Goal: Task Accomplishment & Management: Manage account settings

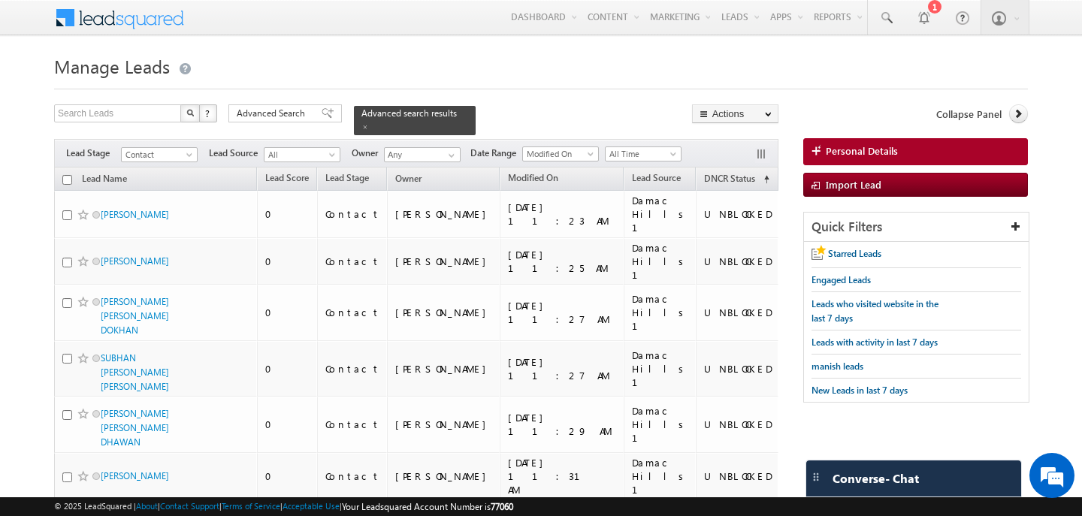
click at [645, 89] on div at bounding box center [541, 85] width 974 height 10
click at [260, 120] on span "Advanced Search" at bounding box center [273, 114] width 73 height 14
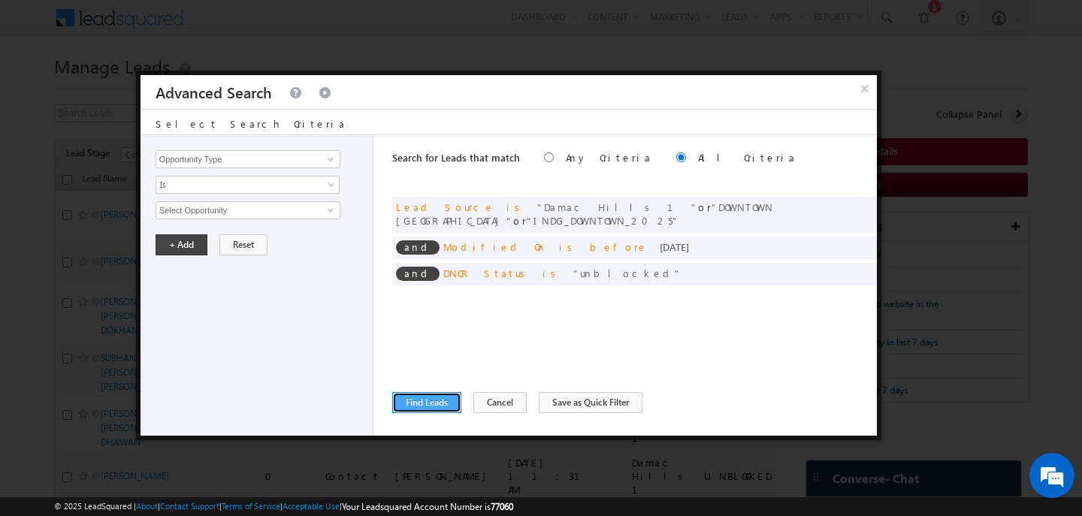
click at [434, 396] on button "Find Leads" at bounding box center [426, 402] width 69 height 21
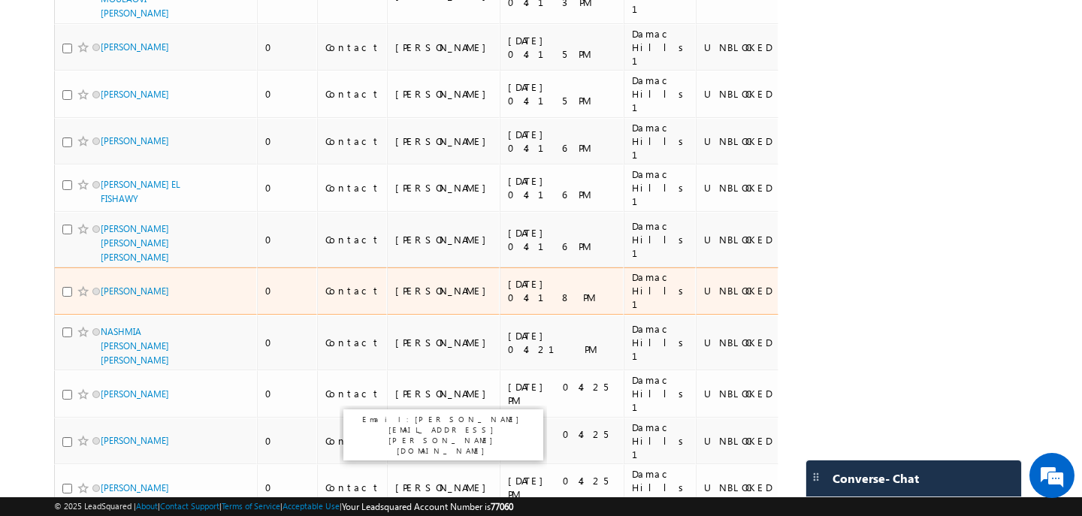
scroll to position [9767, 0]
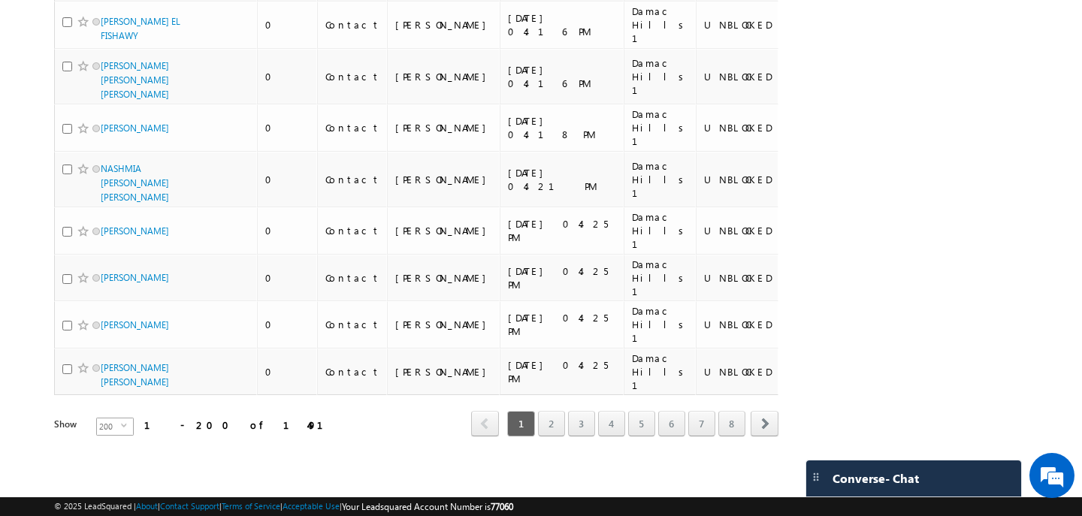
click at [103, 426] on span "200" at bounding box center [109, 427] width 24 height 17
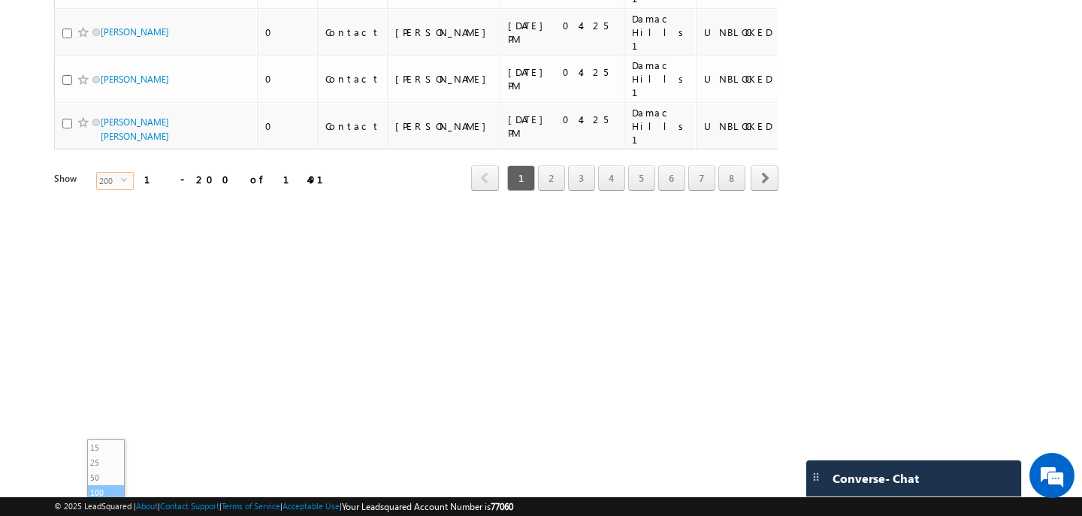
click at [109, 487] on li "100" at bounding box center [106, 492] width 36 height 15
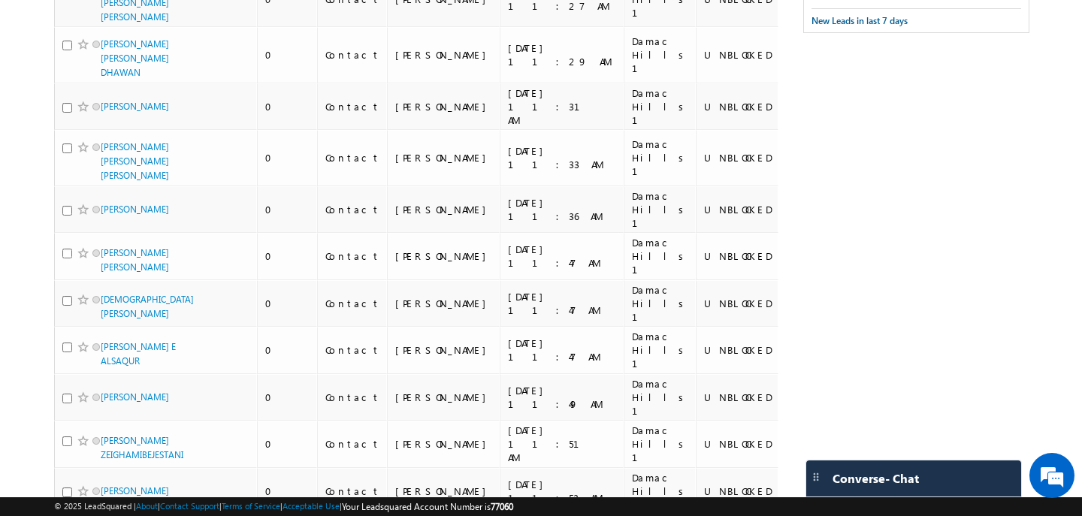
scroll to position [0, 0]
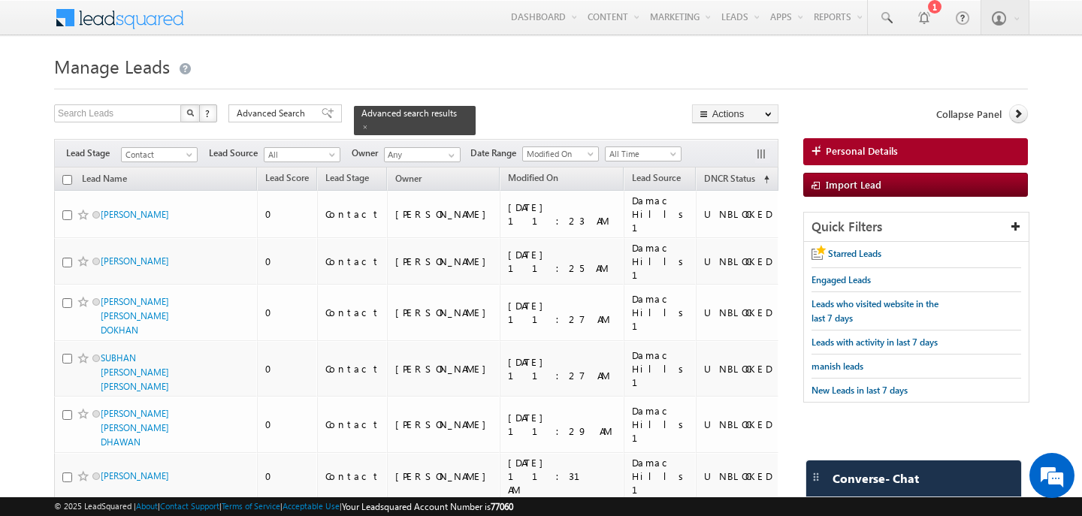
click at [68, 179] on input "checkbox" at bounding box center [67, 180] width 10 height 10
checkbox input "true"
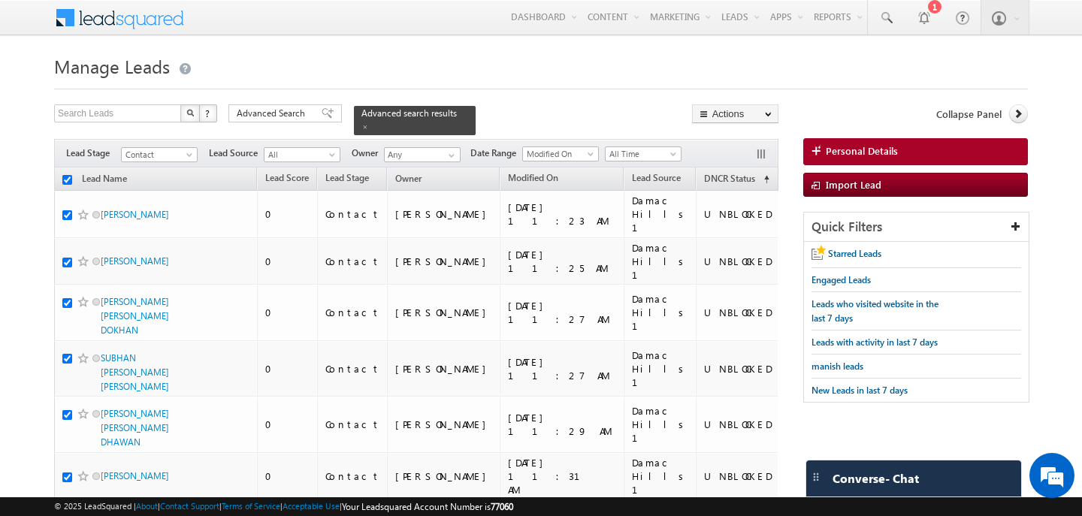
checkbox input "true"
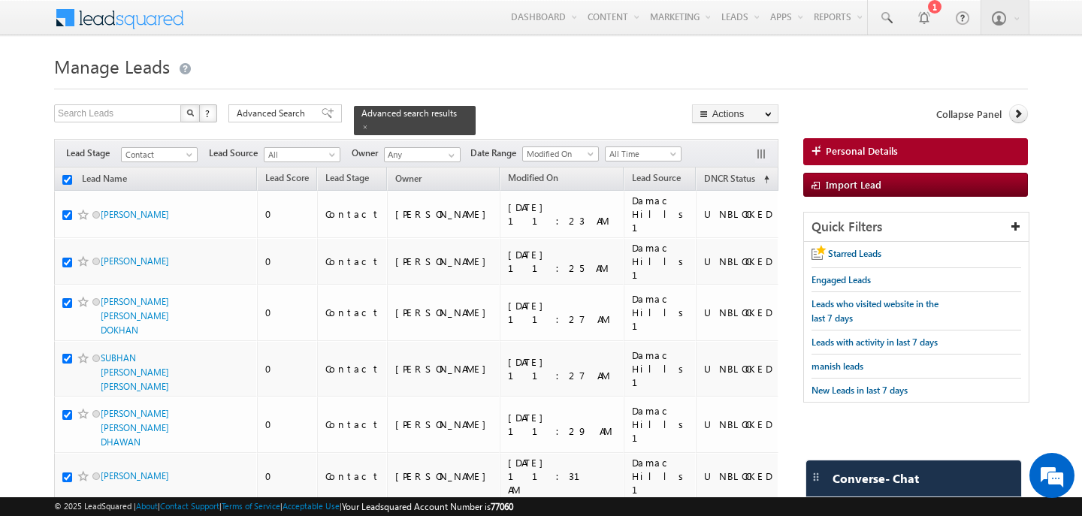
checkbox input "true"
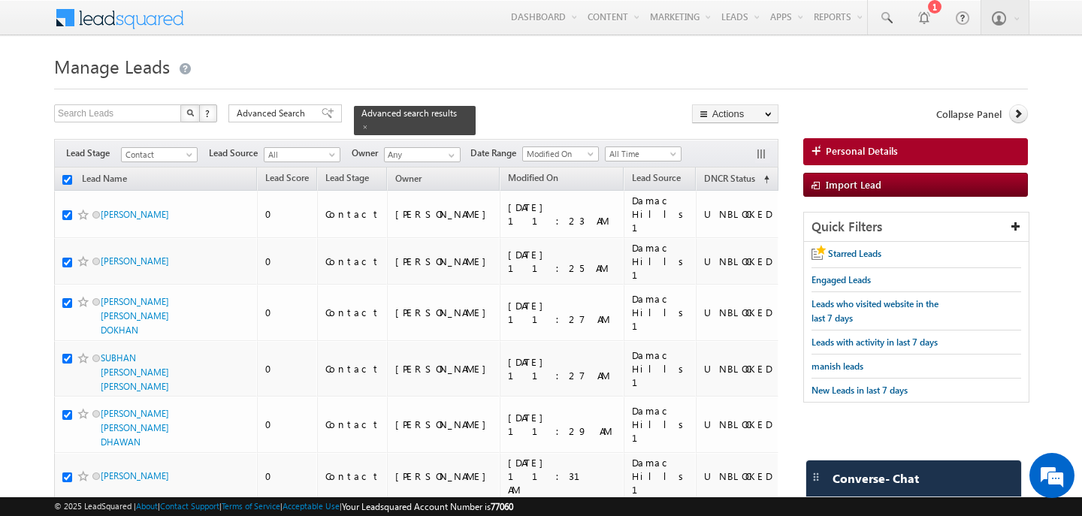
checkbox input "true"
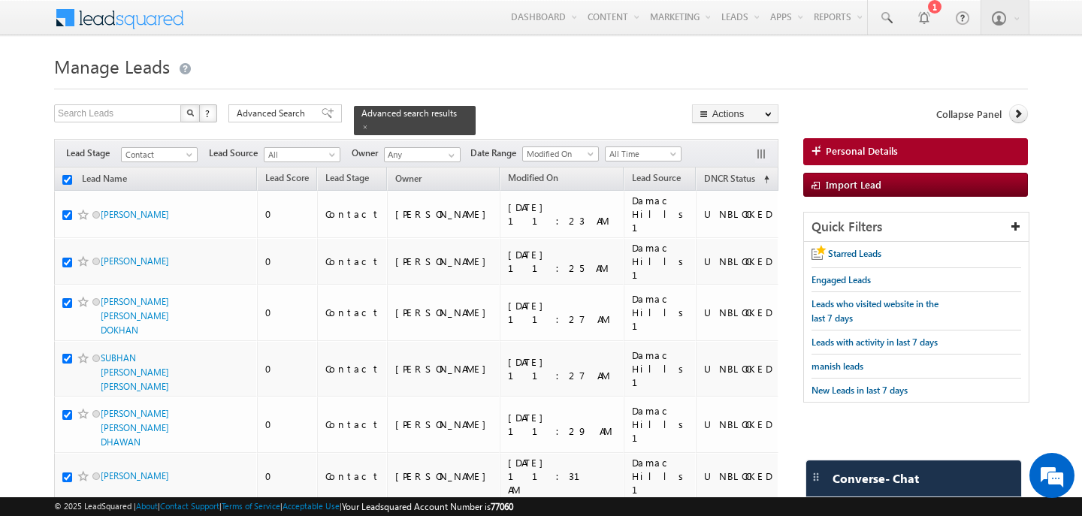
checkbox input "true"
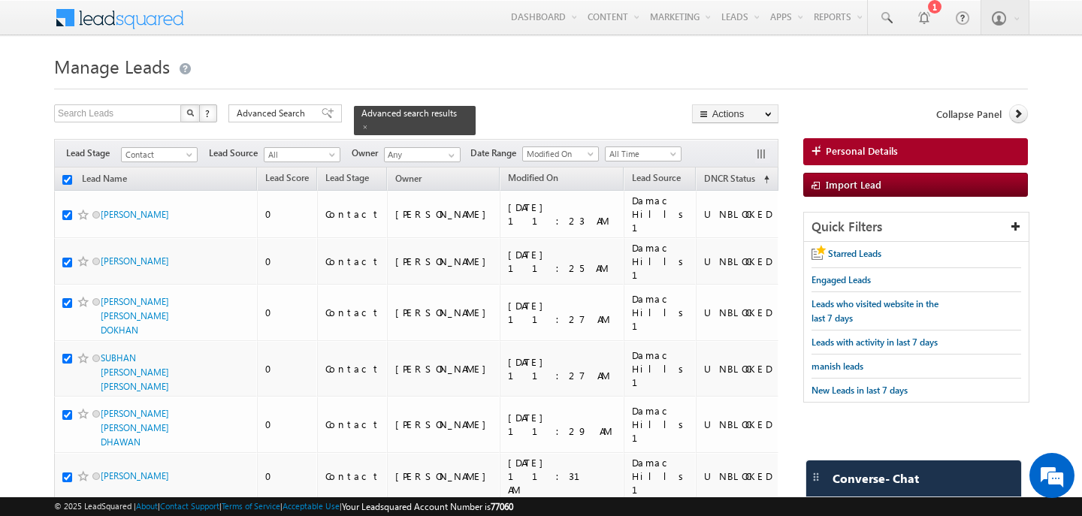
checkbox input "true"
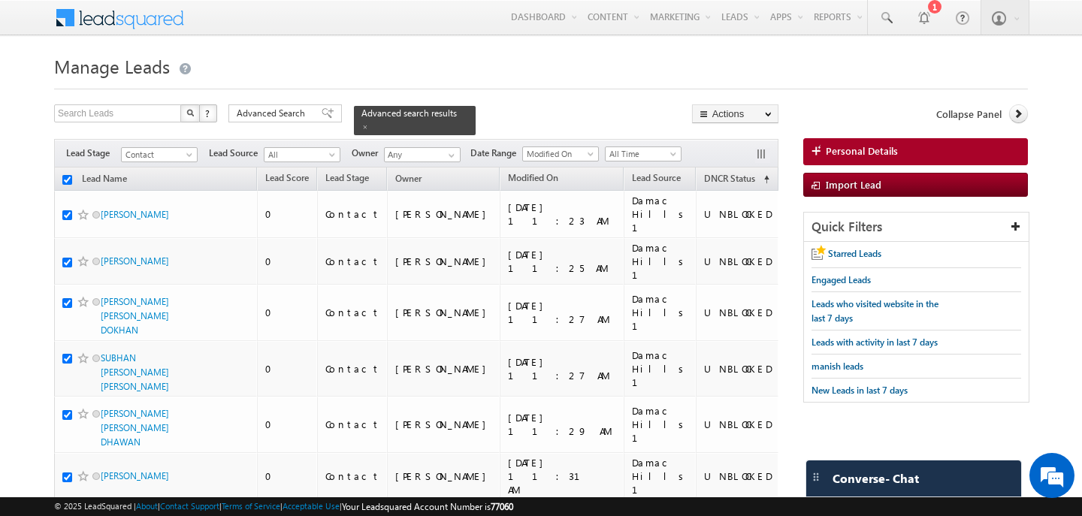
checkbox input "true"
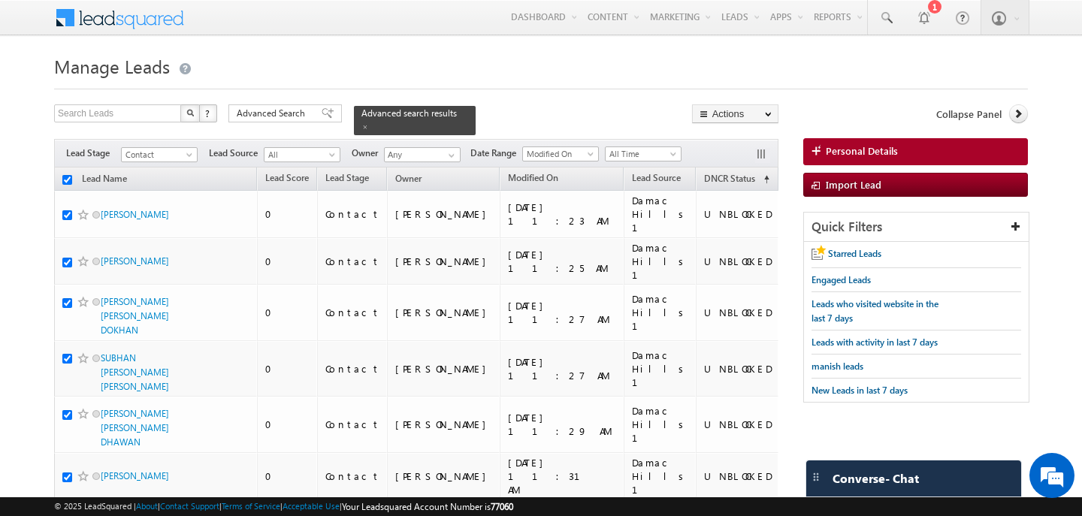
checkbox input "true"
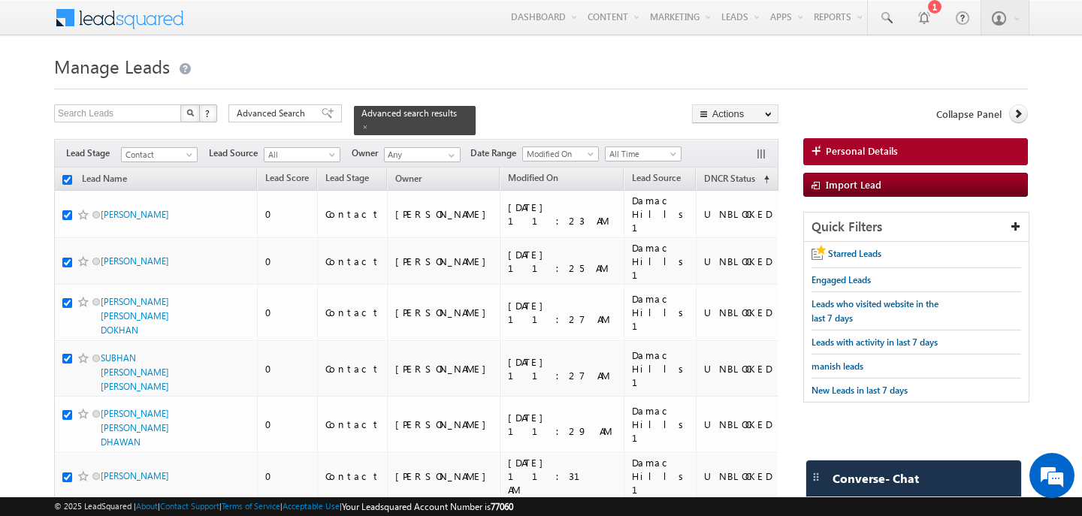
checkbox input "true"
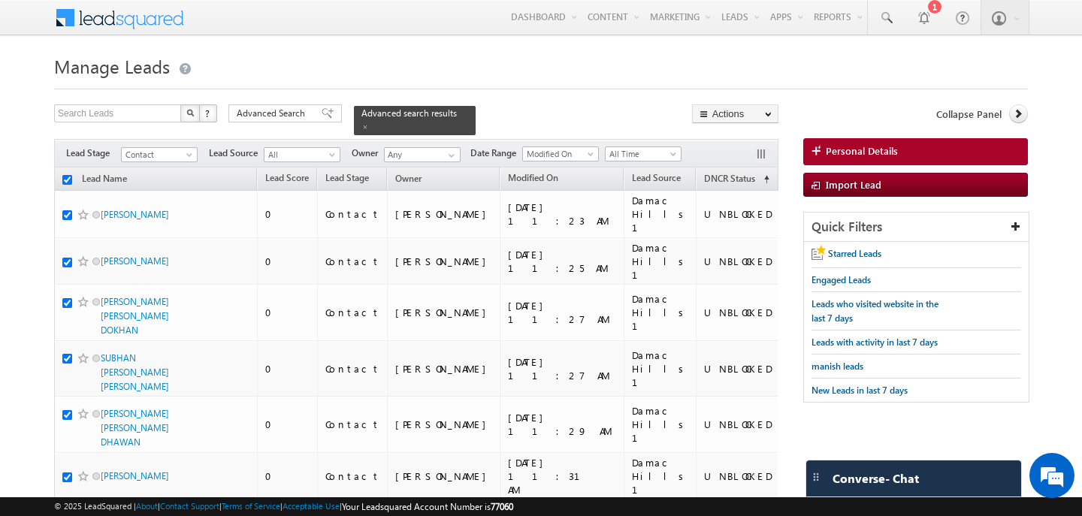
checkbox input "true"
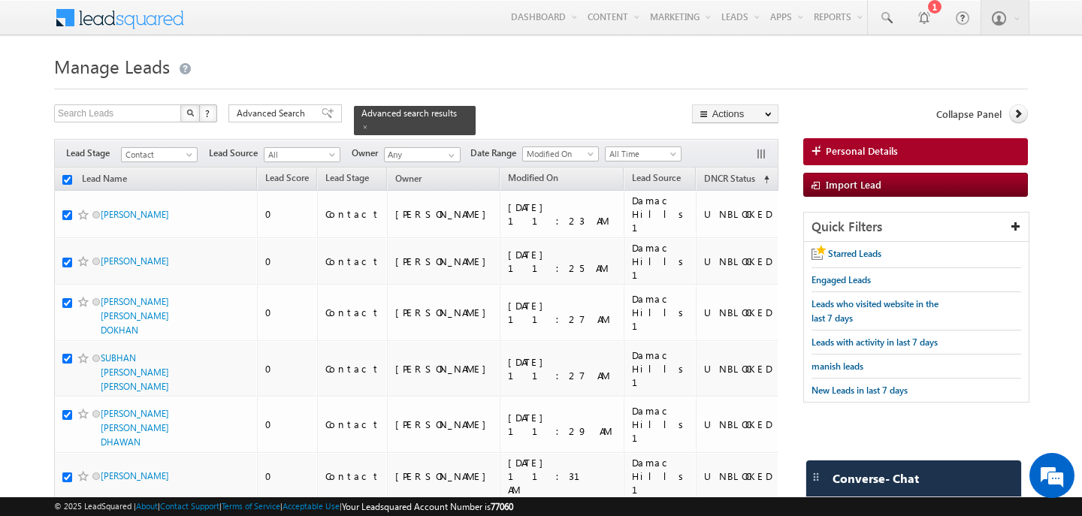
checkbox input "true"
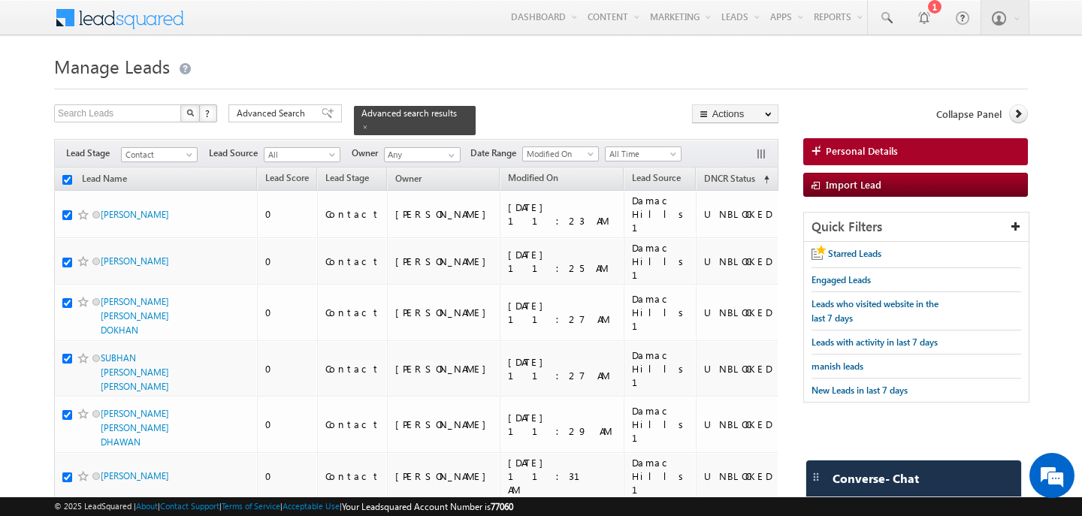
checkbox input "true"
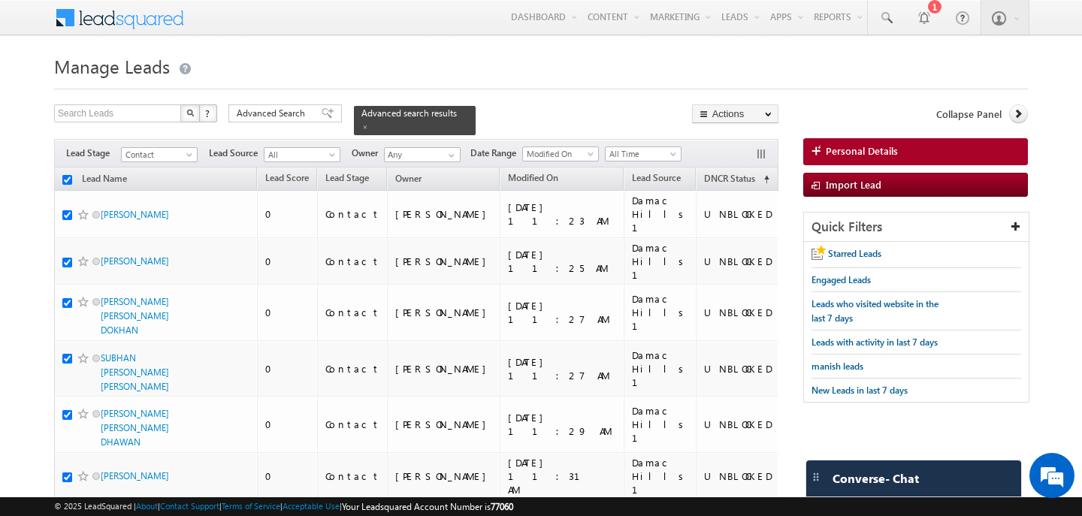
checkbox input "true"
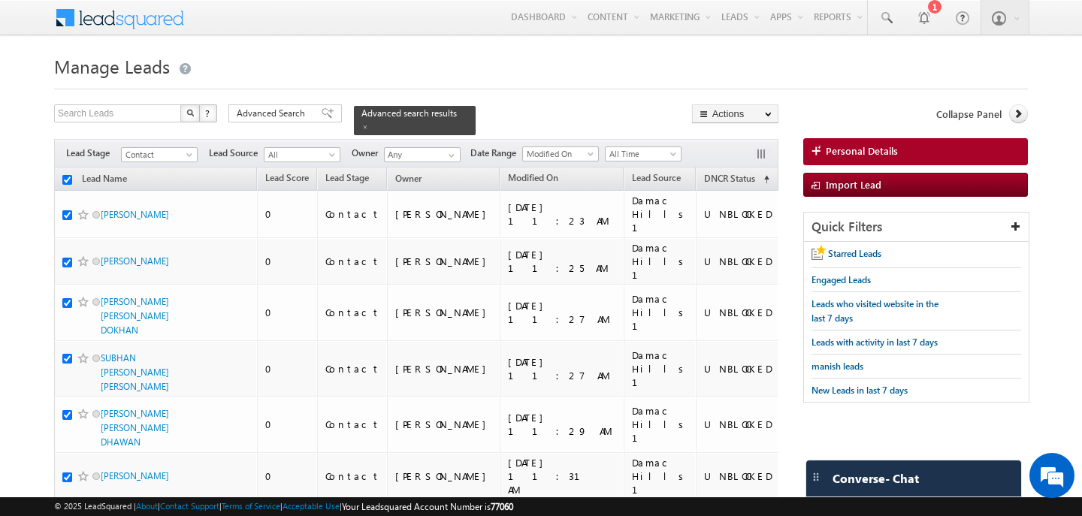
checkbox input "true"
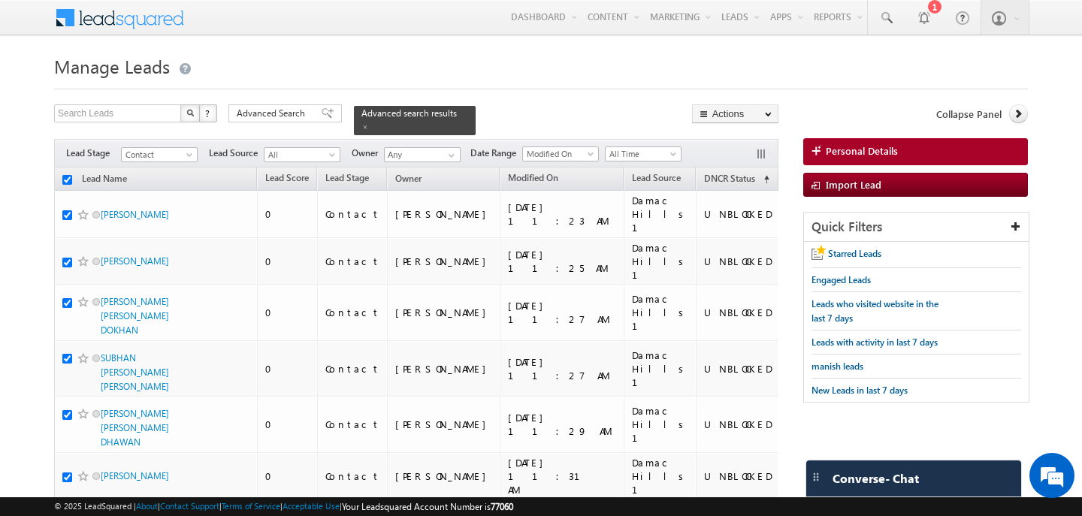
checkbox input "true"
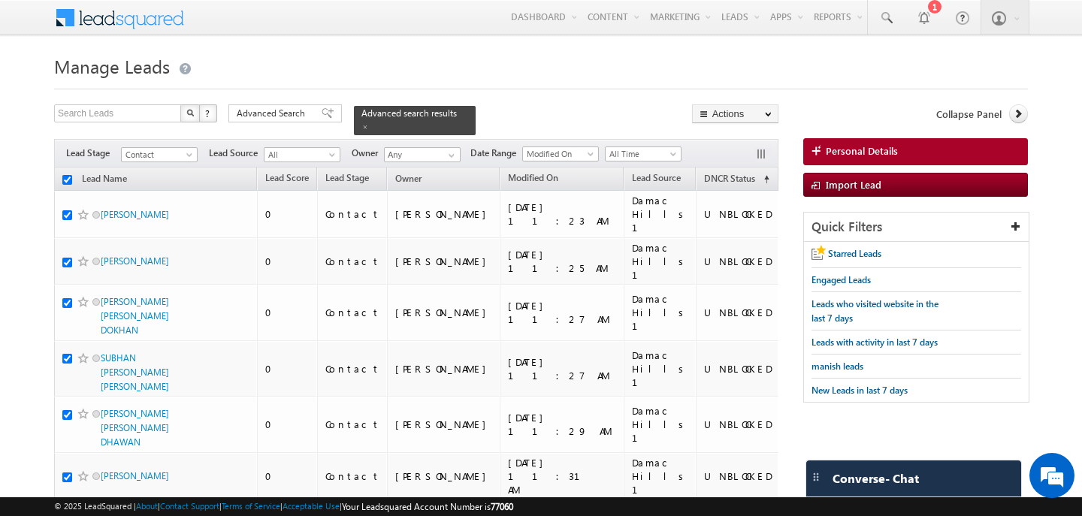
checkbox input "true"
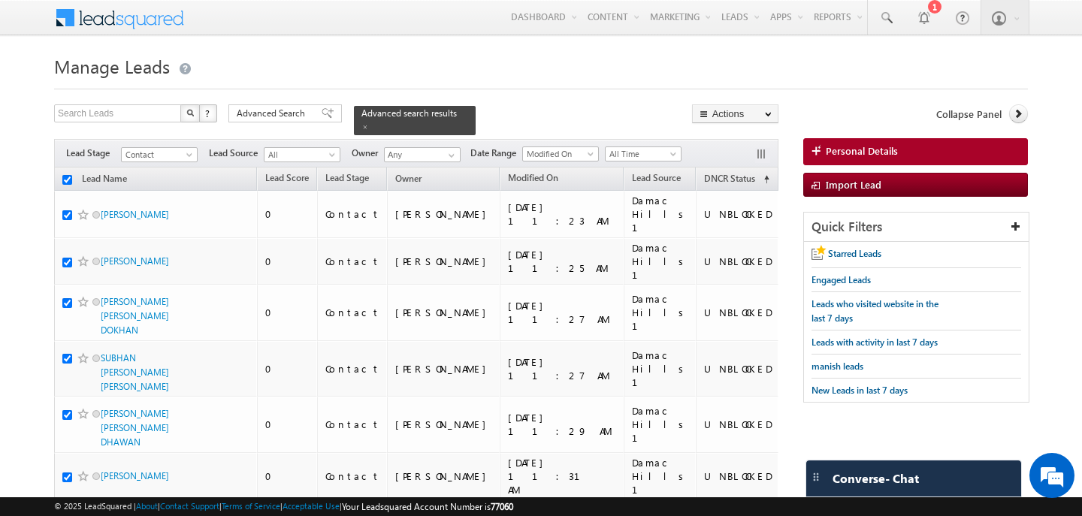
checkbox input "true"
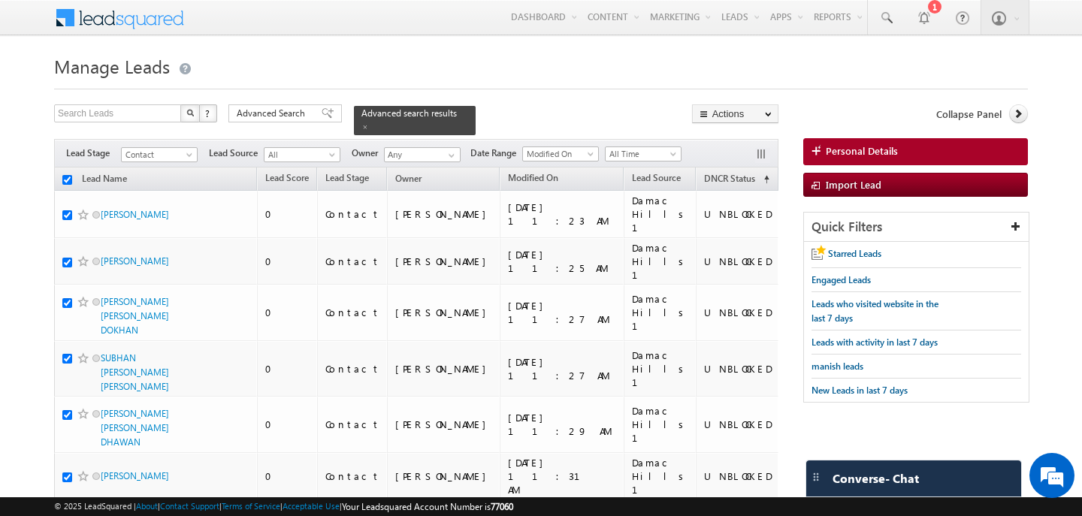
checkbox input "true"
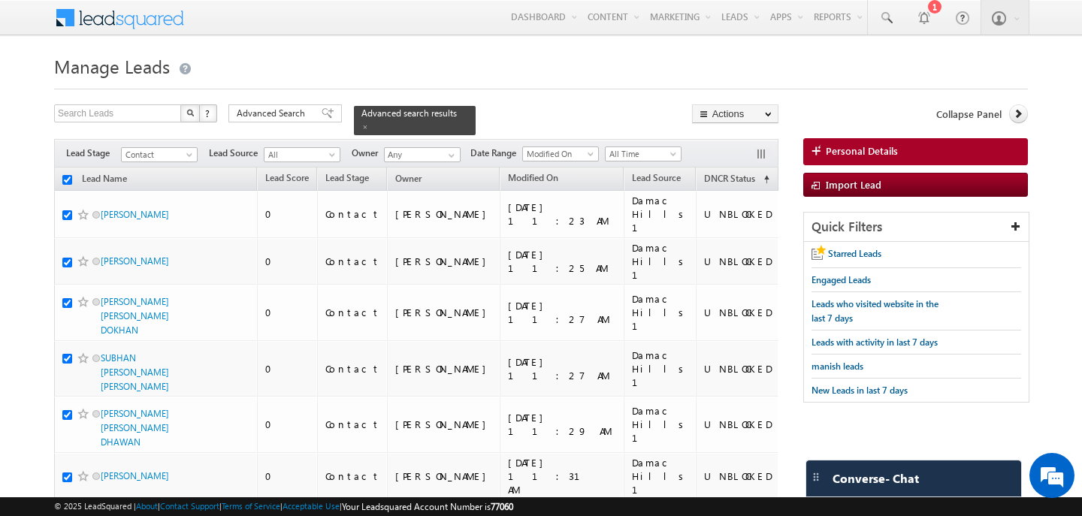
checkbox input "true"
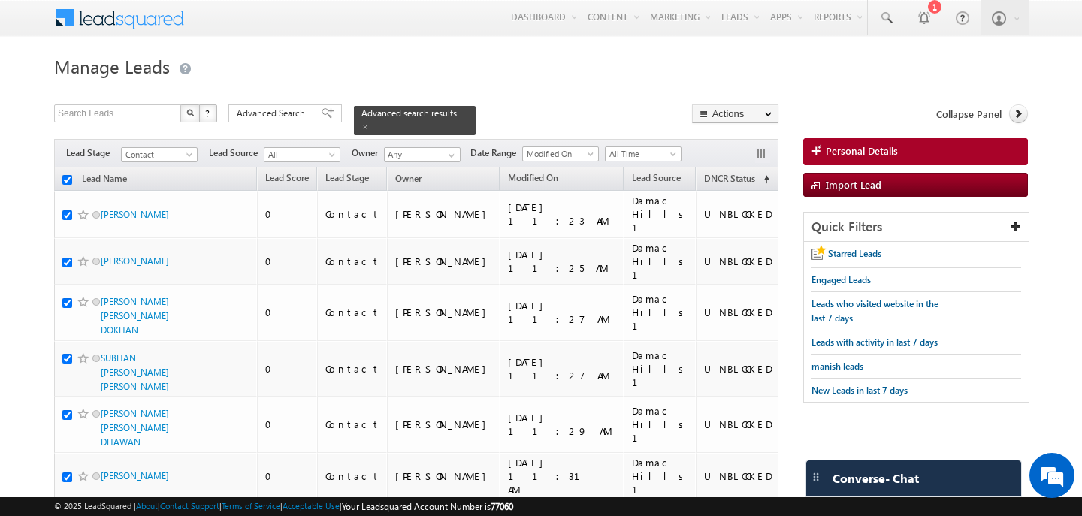
checkbox input "true"
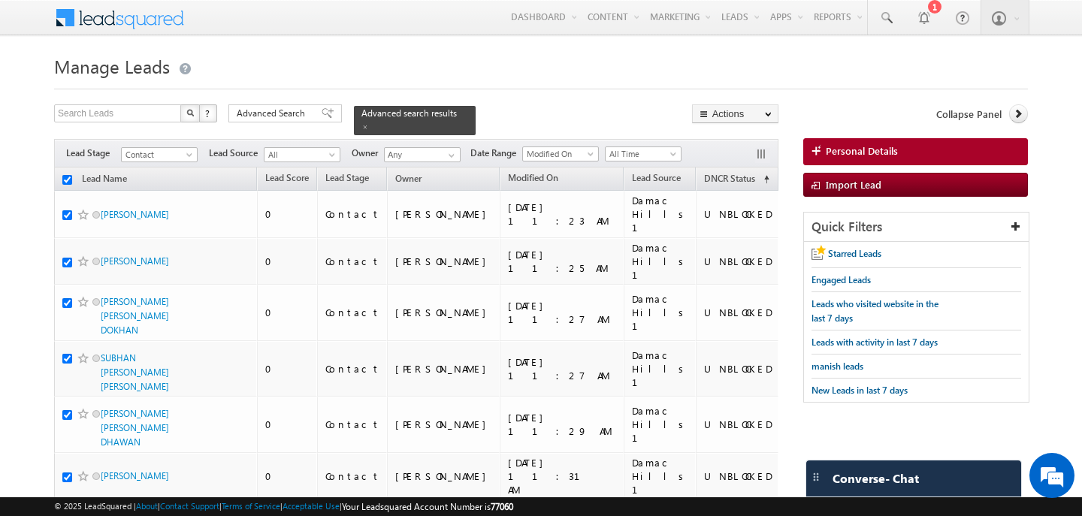
checkbox input "true"
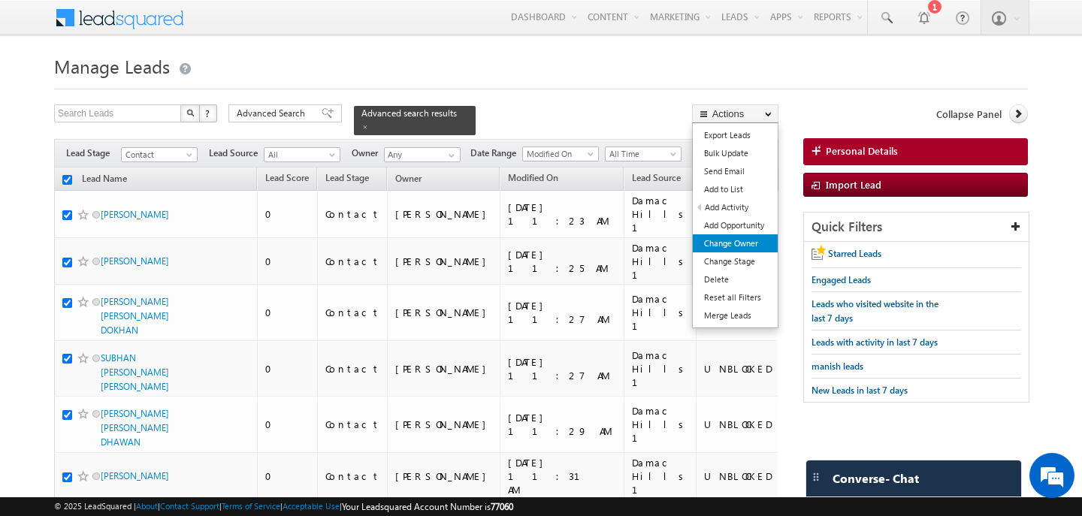
click at [736, 247] on link "Change Owner" at bounding box center [735, 243] width 85 height 18
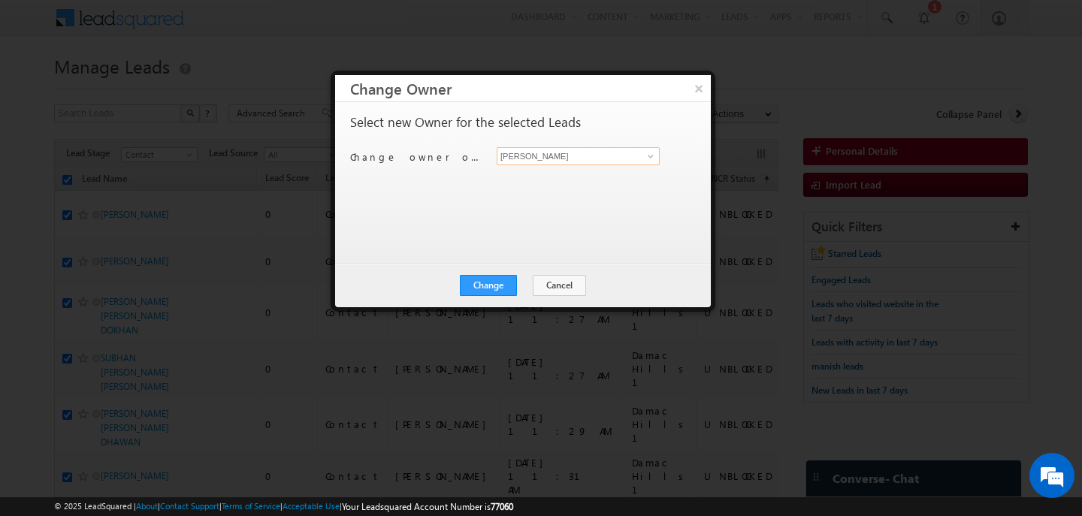
click at [554, 151] on input "[PERSON_NAME]" at bounding box center [578, 156] width 163 height 18
click at [556, 185] on span "[EMAIL_ADDRESS][PERSON_NAME][DOMAIN_NAME]" at bounding box center [570, 185] width 135 height 11
type input "[PERSON_NAME]"
click at [495, 284] on button "Change" at bounding box center [488, 285] width 57 height 21
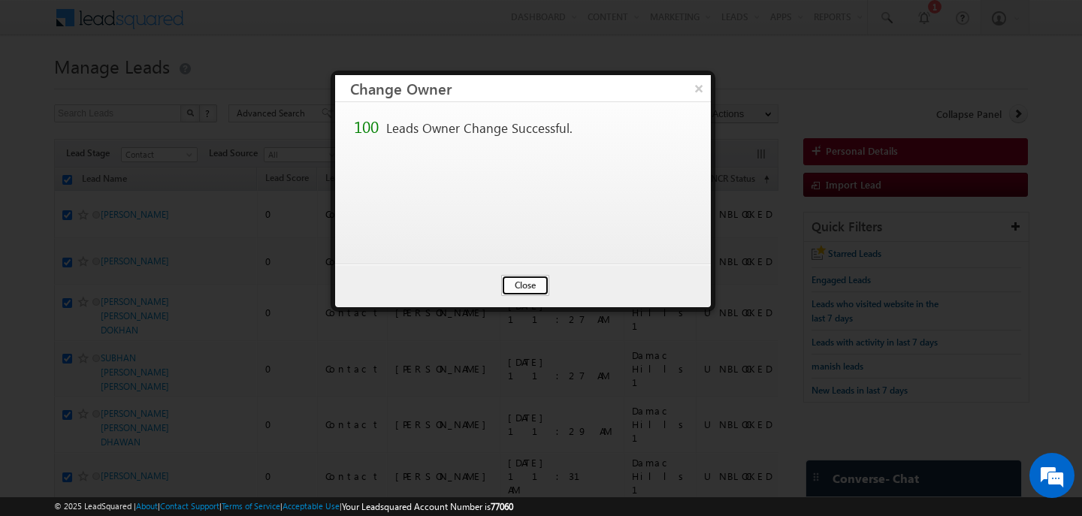
click at [515, 286] on button "Close" at bounding box center [525, 285] width 48 height 21
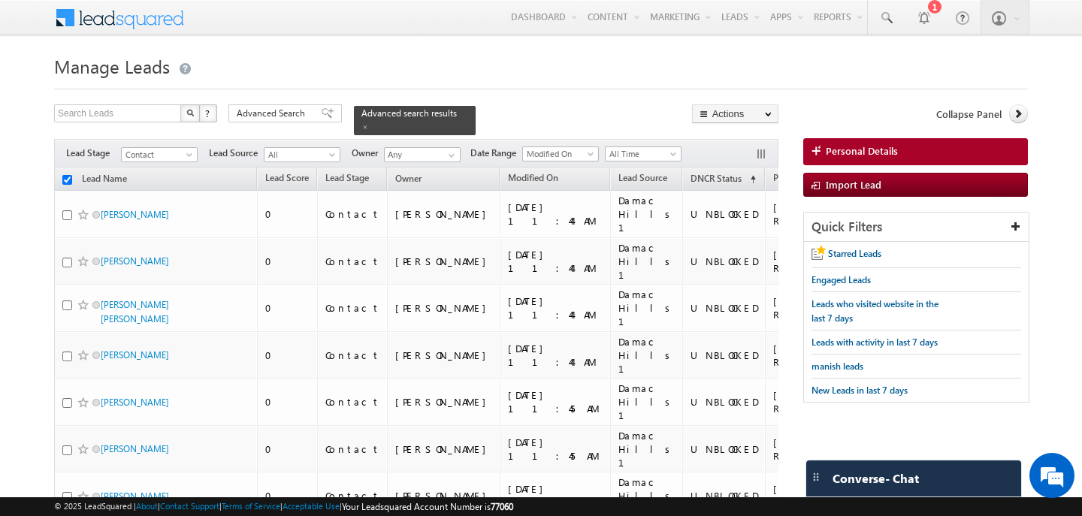
checkbox input "false"
click at [68, 178] on input "checkbox" at bounding box center [67, 180] width 10 height 10
checkbox input "true"
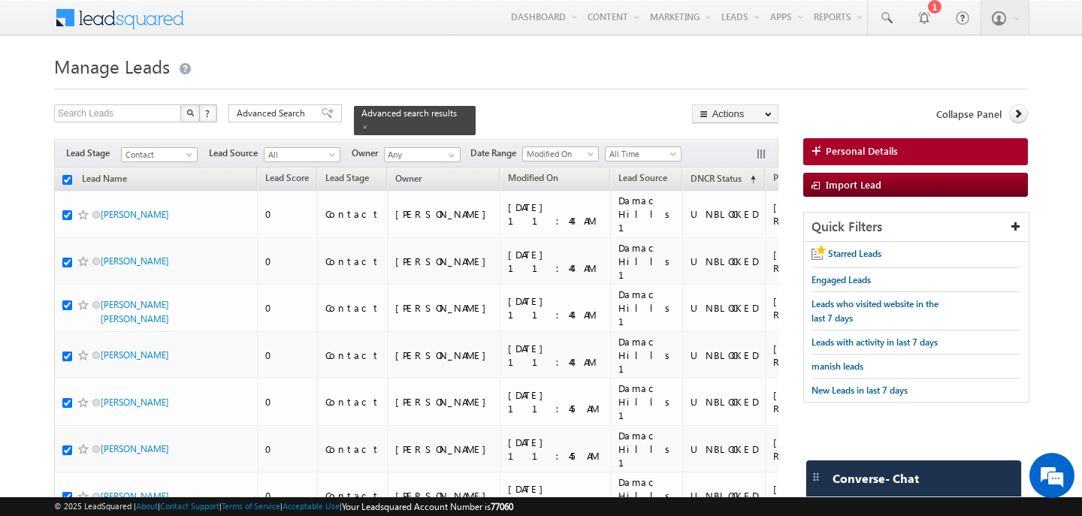
checkbox input "true"
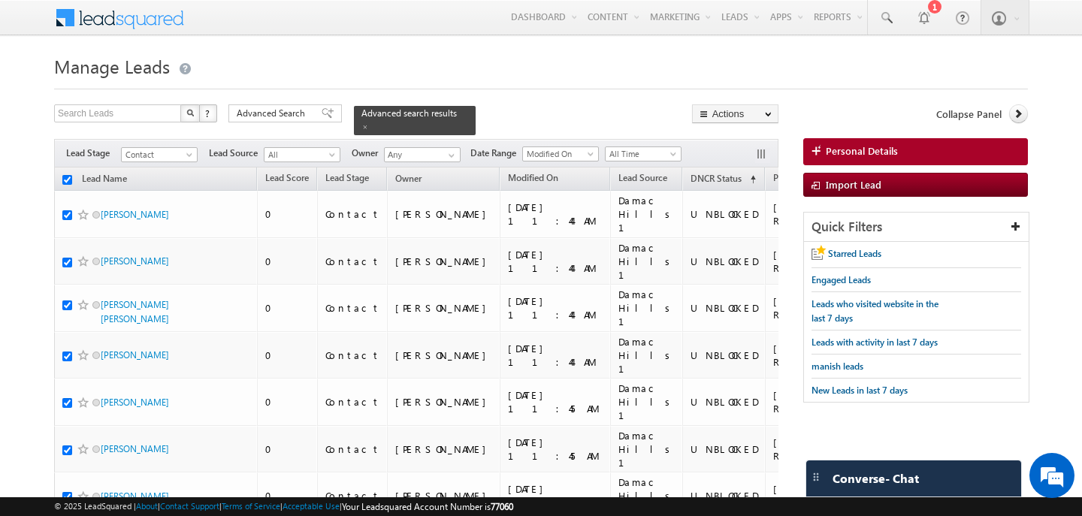
checkbox input "true"
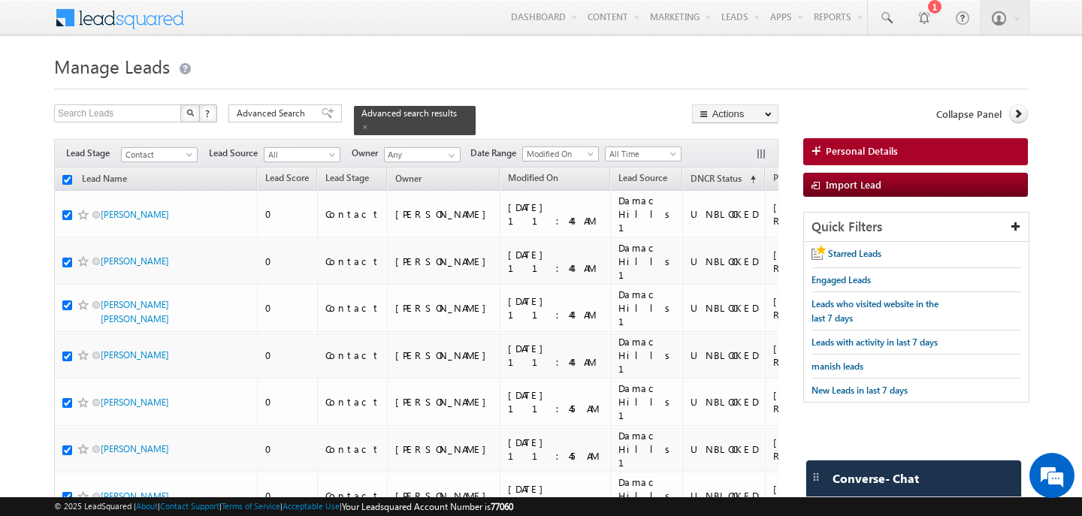
checkbox input "true"
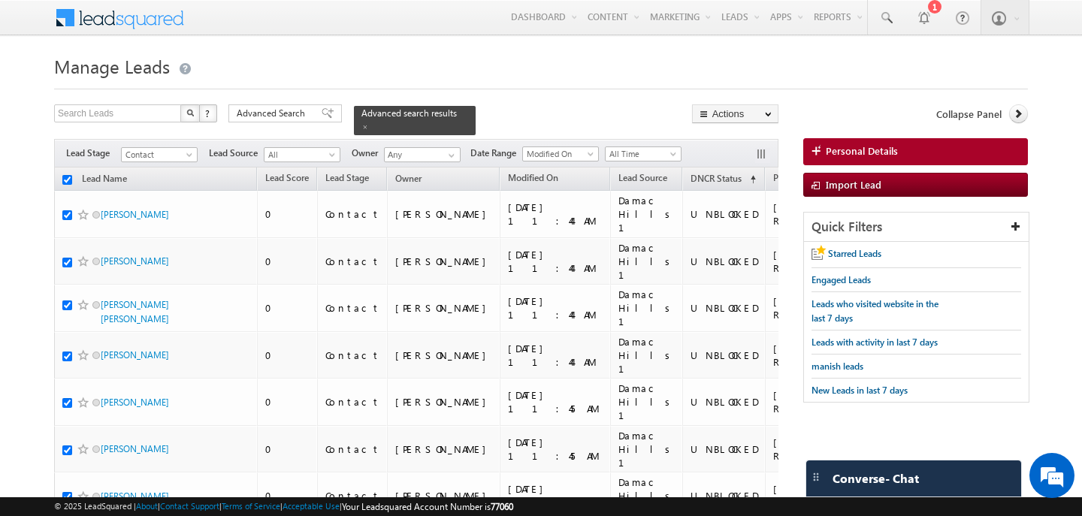
checkbox input "true"
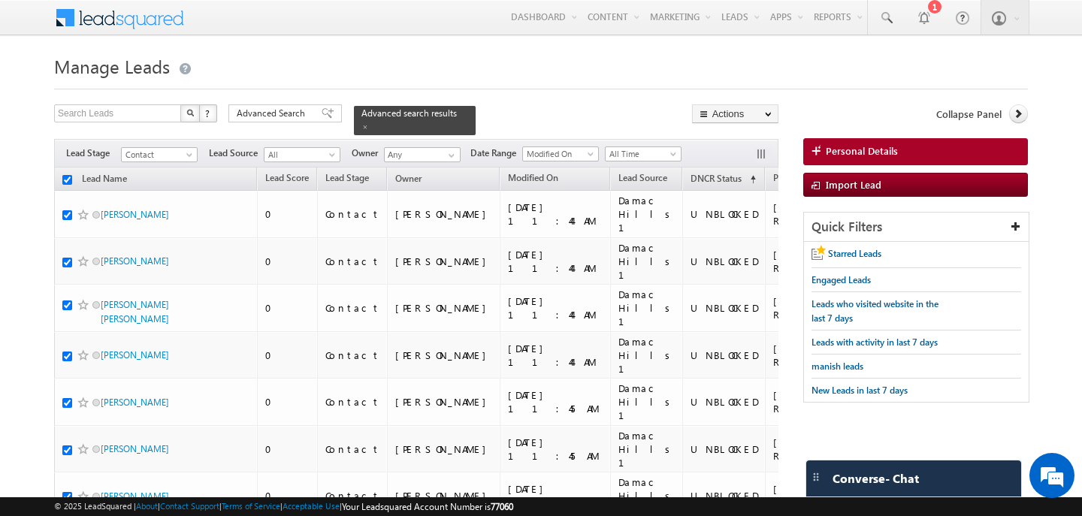
checkbox input "true"
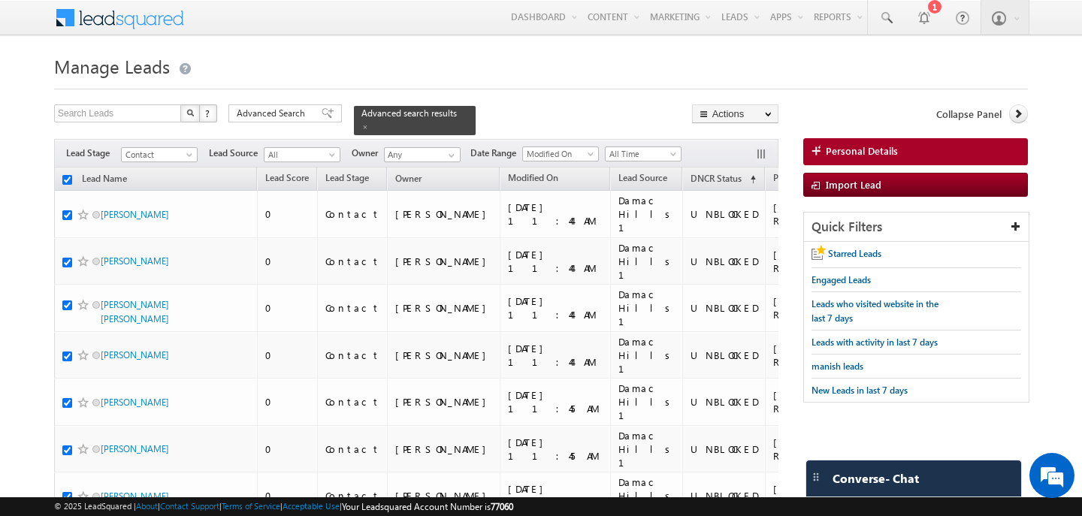
checkbox input "true"
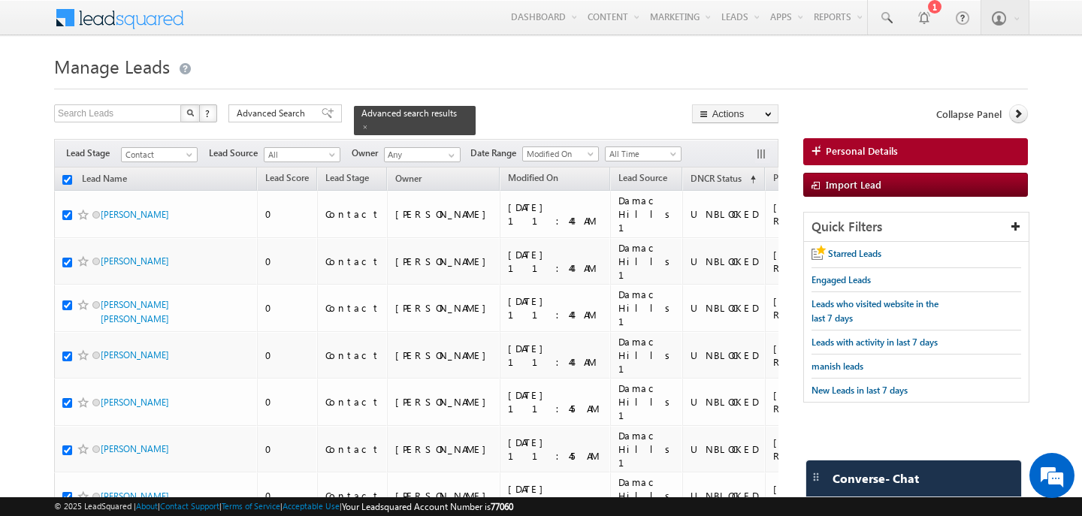
checkbox input "true"
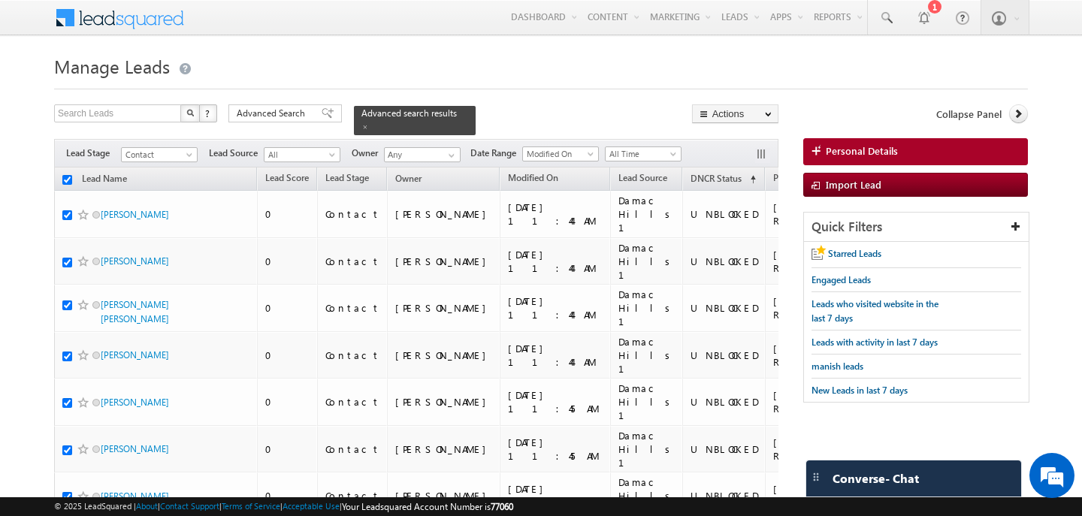
checkbox input "true"
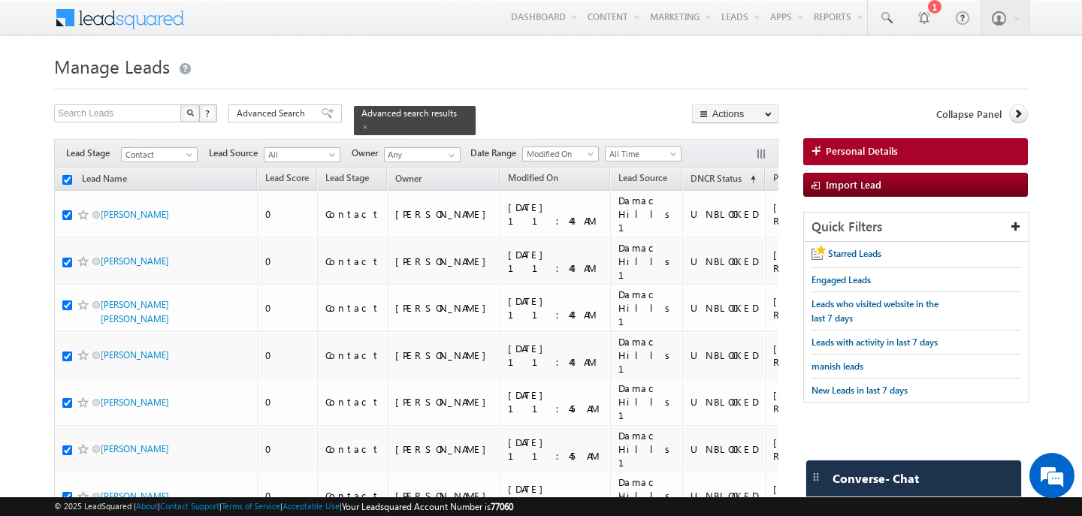
checkbox input "true"
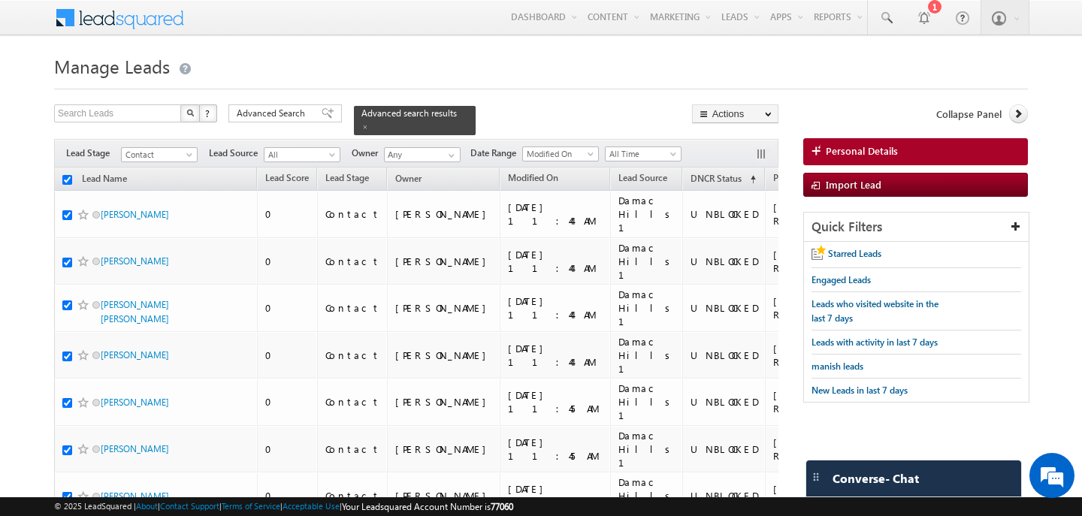
checkbox input "true"
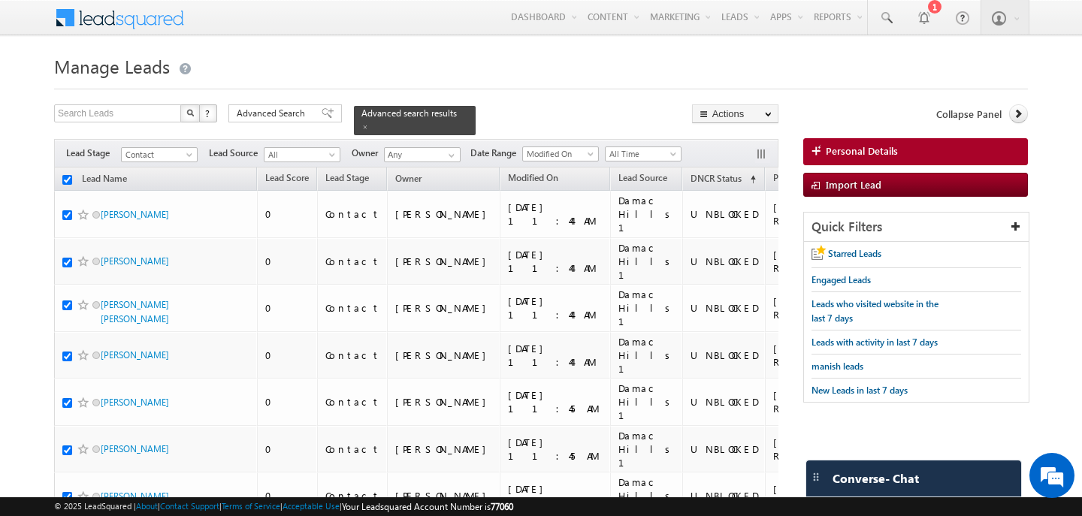
checkbox input "true"
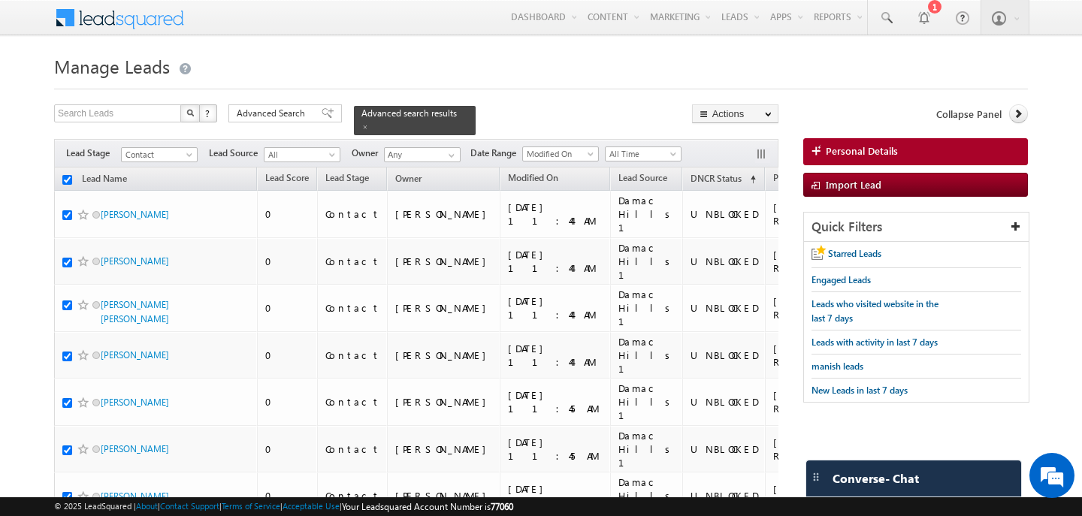
checkbox input "true"
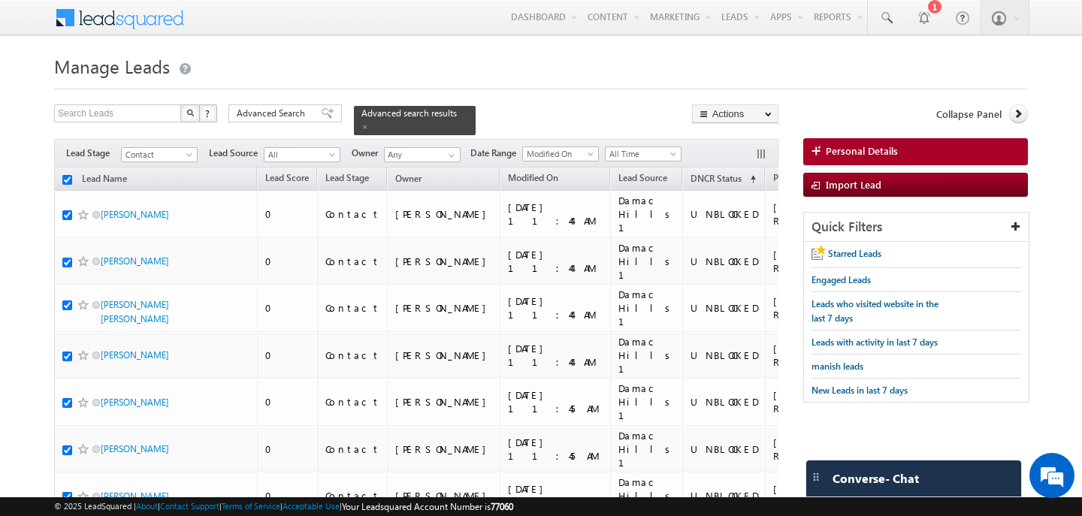
checkbox input "true"
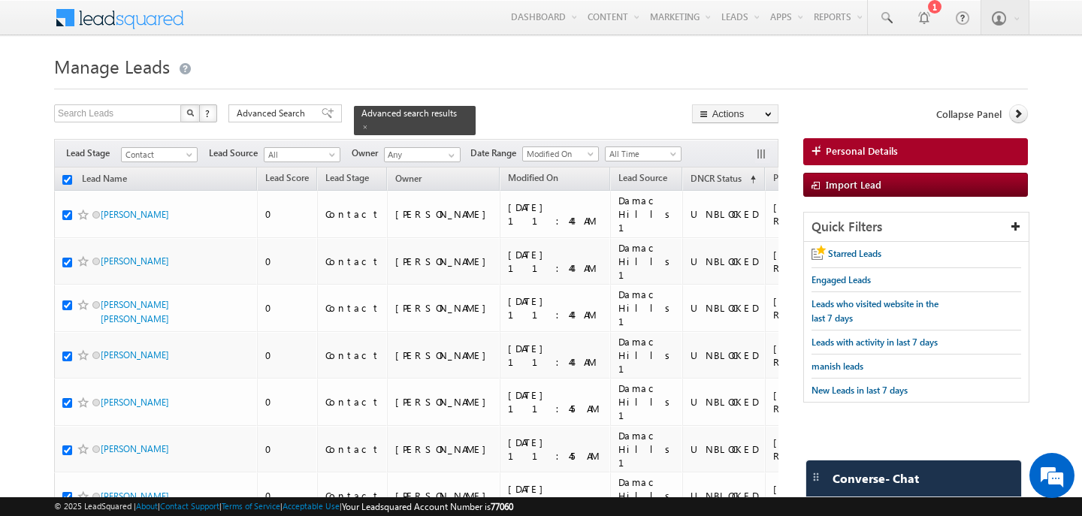
checkbox input "true"
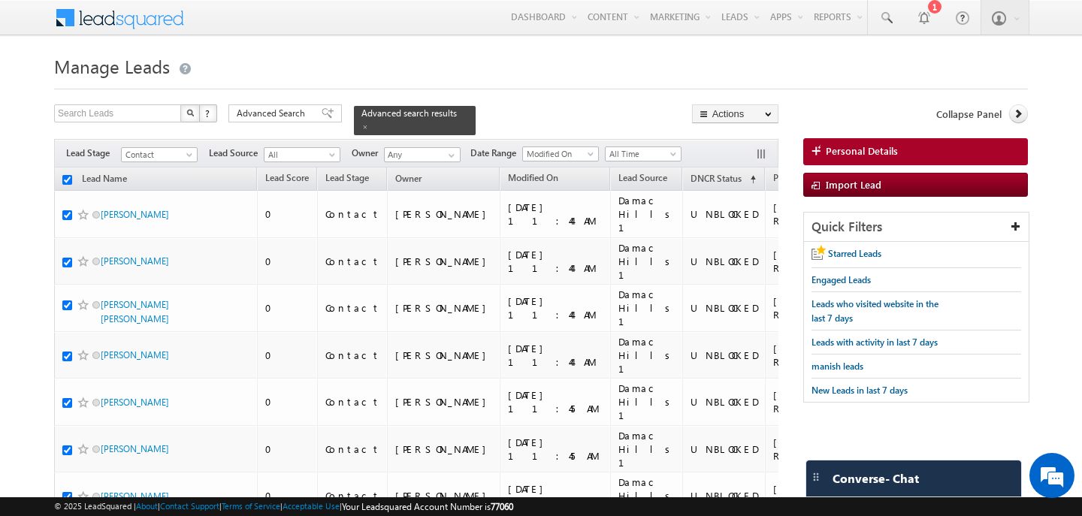
checkbox input "true"
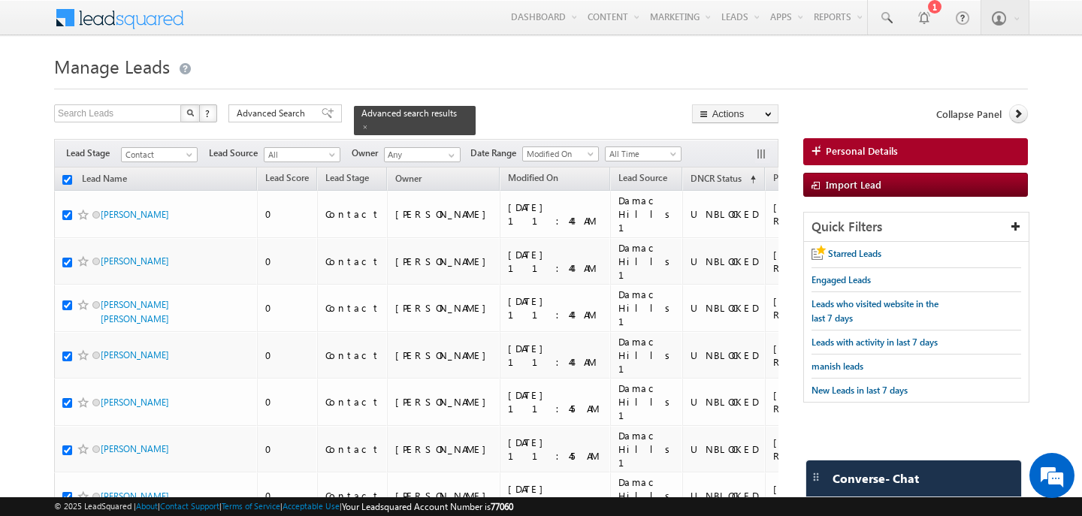
checkbox input "true"
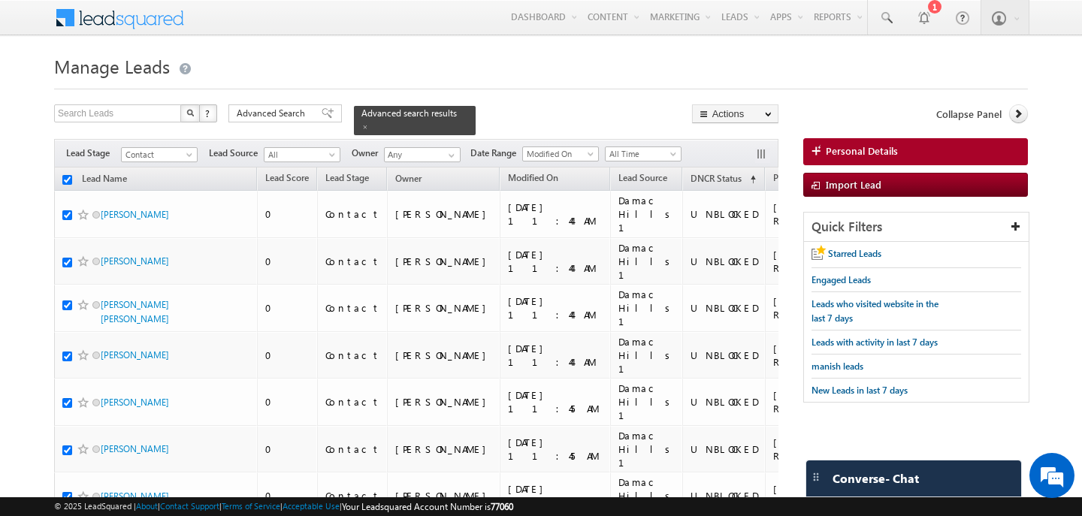
checkbox input "true"
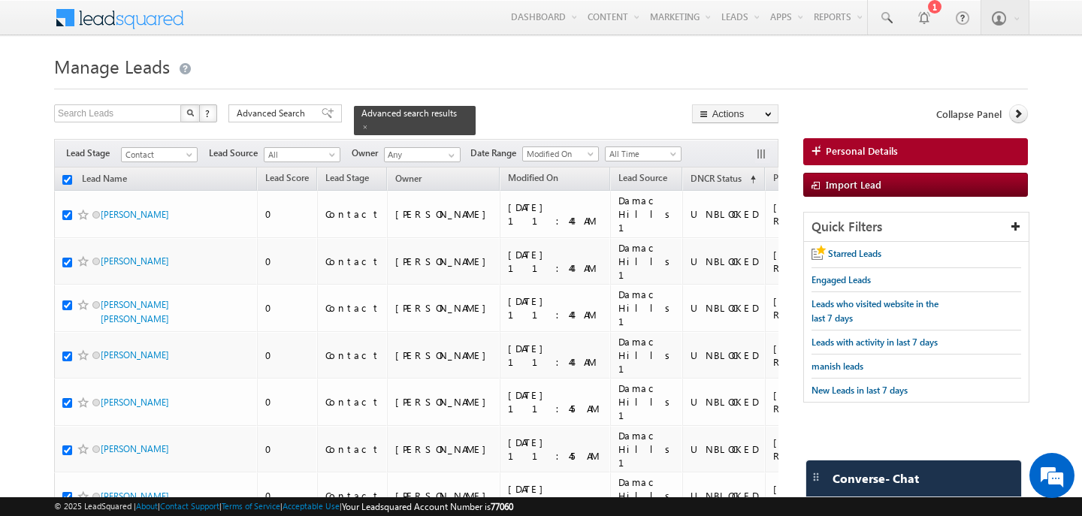
checkbox input "true"
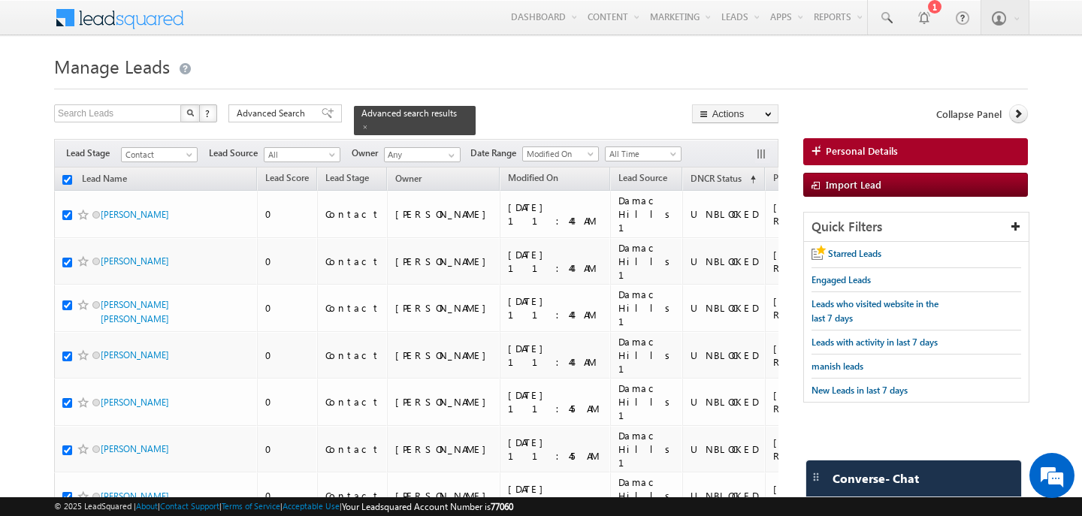
checkbox input "true"
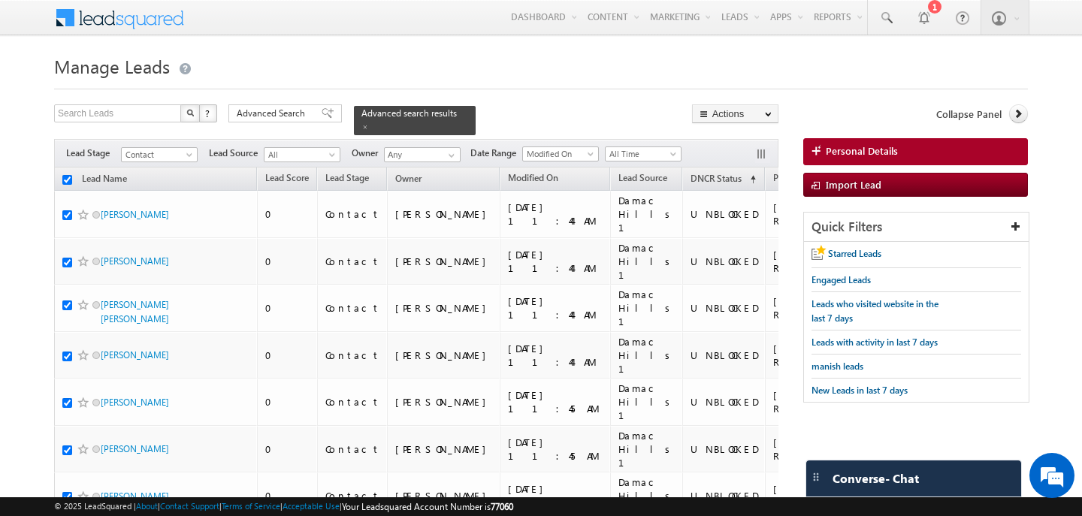
checkbox input "true"
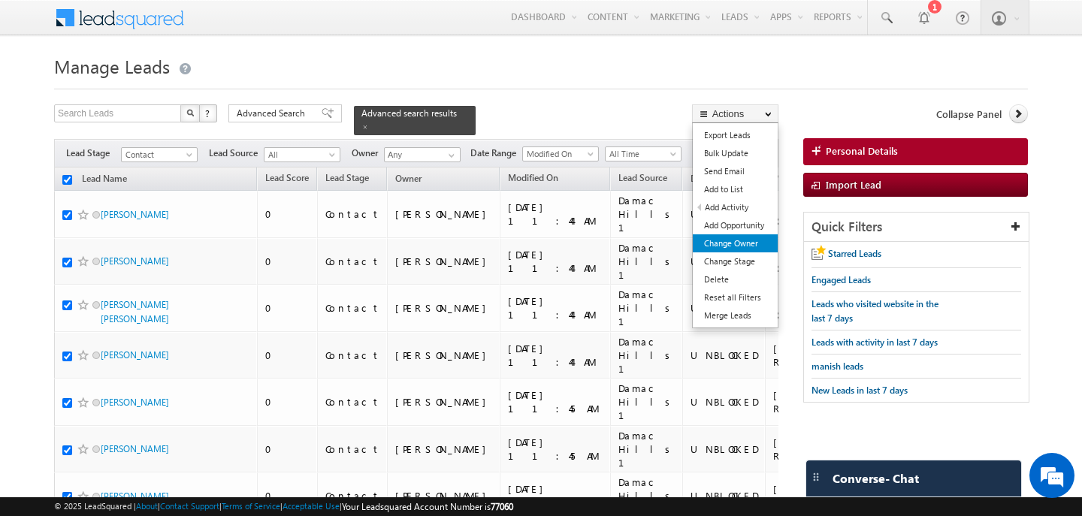
click at [735, 244] on link "Change Owner" at bounding box center [735, 243] width 85 height 18
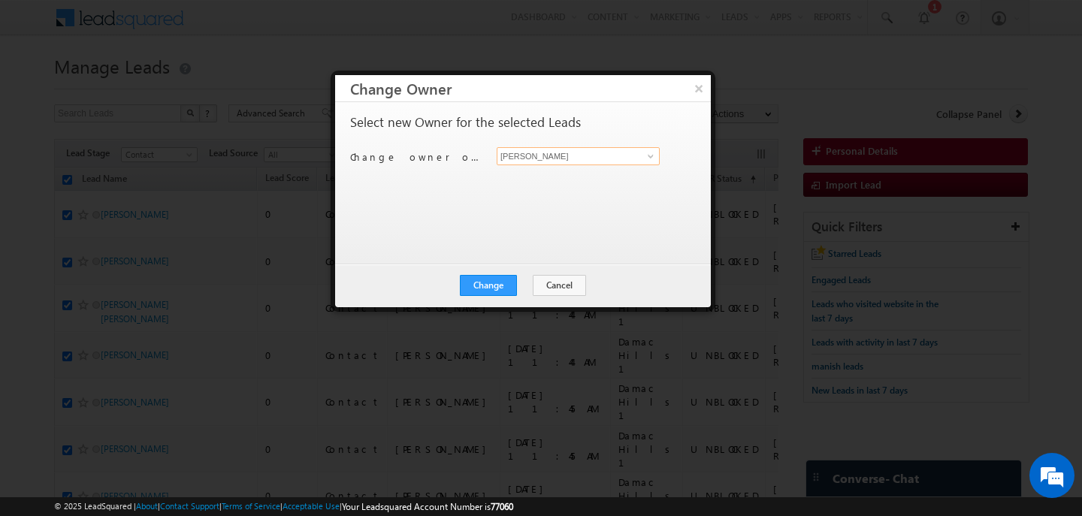
click at [541, 160] on input "[PERSON_NAME]" at bounding box center [578, 156] width 163 height 18
click at [543, 177] on link "[PERSON_NAME] [PERSON_NAME][EMAIL_ADDRESS][PERSON_NAME][DOMAIN_NAME]" at bounding box center [578, 179] width 163 height 29
type input "[PERSON_NAME]"
click at [504, 292] on button "Change" at bounding box center [488, 285] width 57 height 21
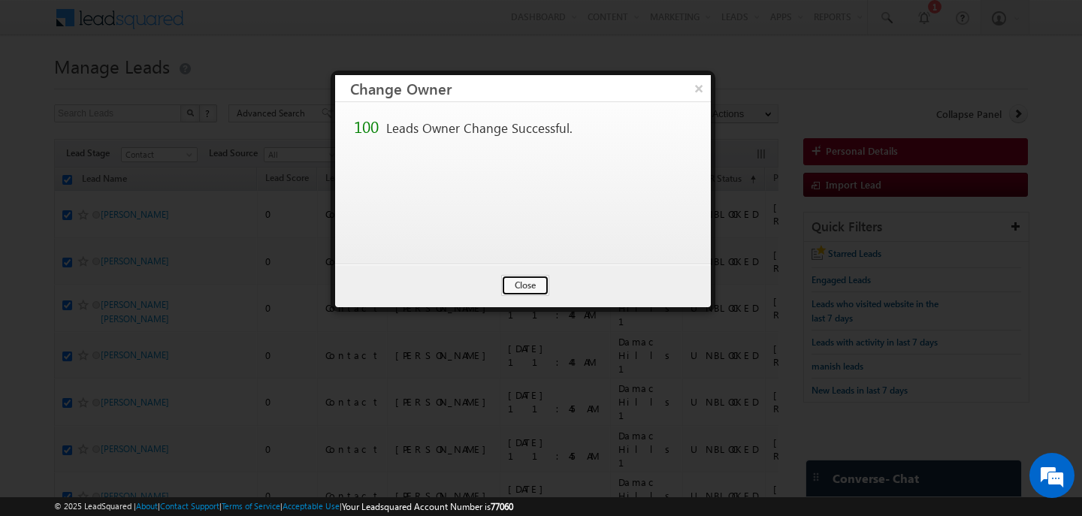
click at [517, 287] on button "Close" at bounding box center [525, 285] width 48 height 21
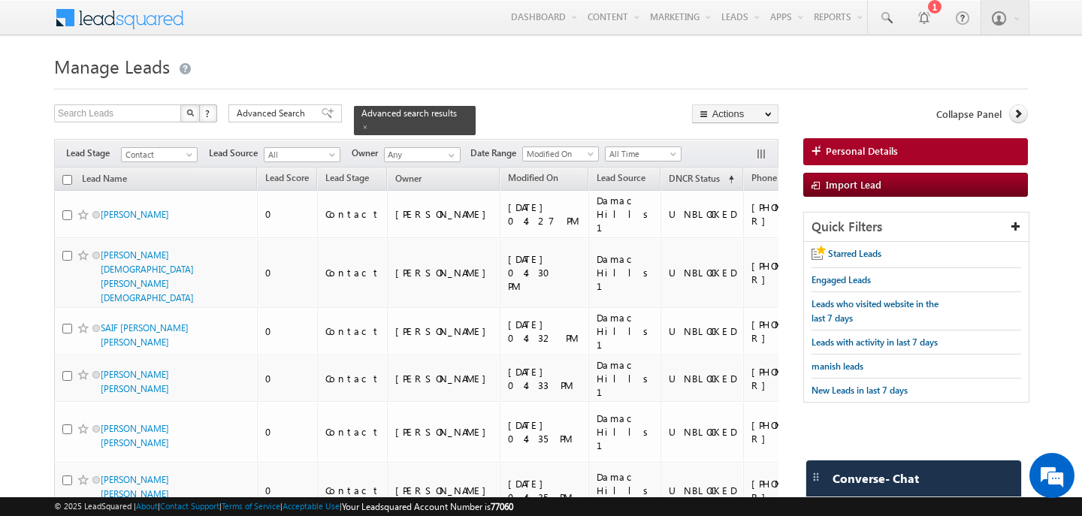
click at [69, 180] on input "checkbox" at bounding box center [67, 180] width 10 height 10
checkbox input "true"
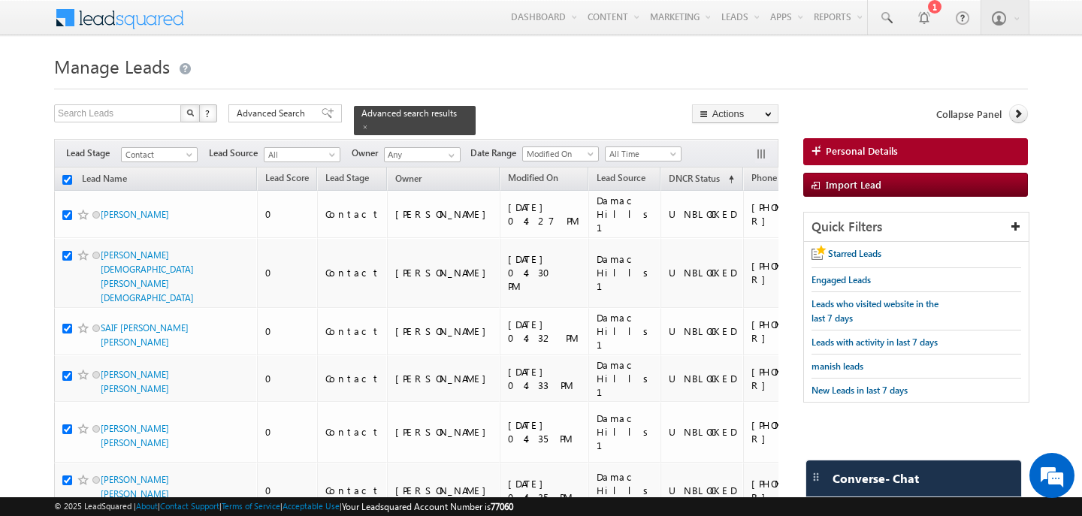
checkbox input "true"
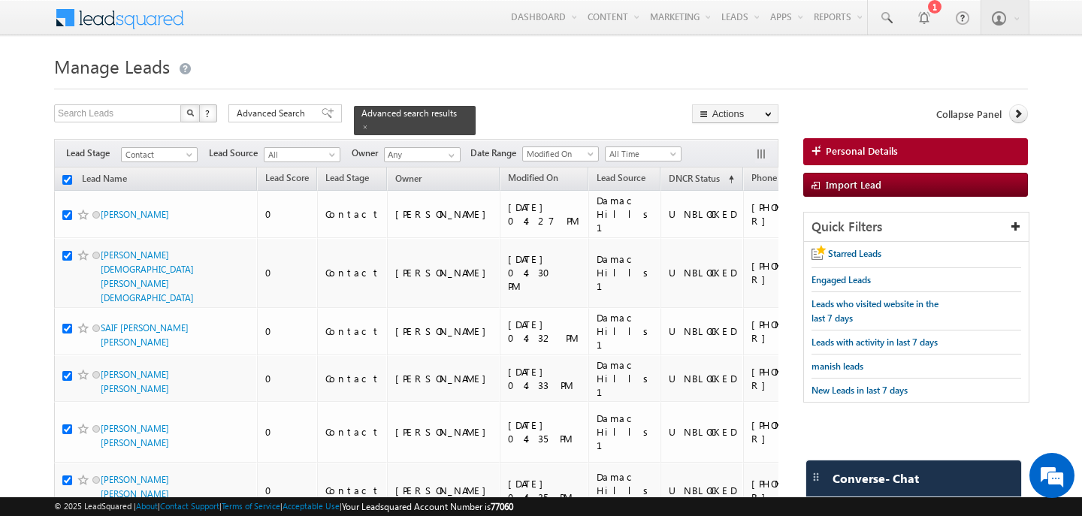
checkbox input "true"
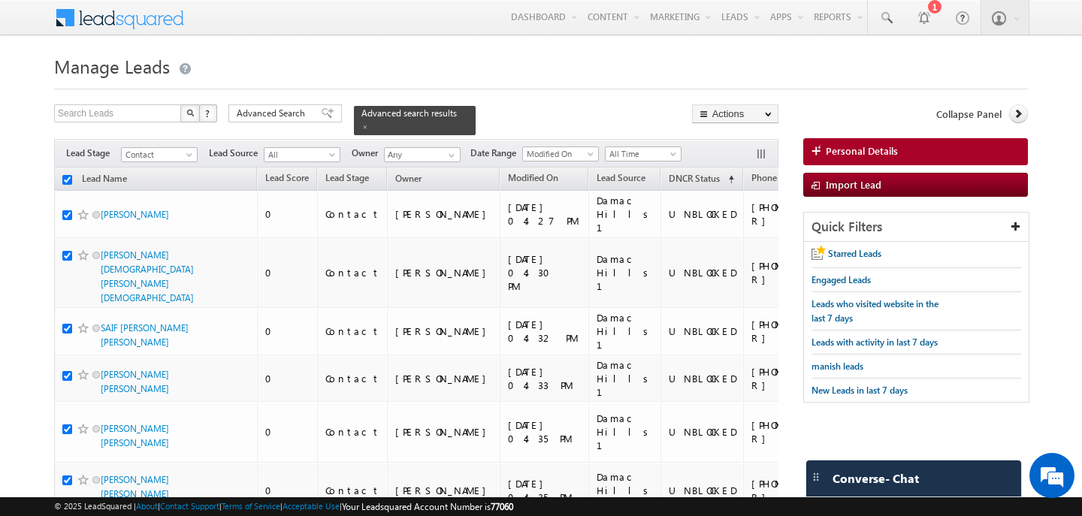
checkbox input "true"
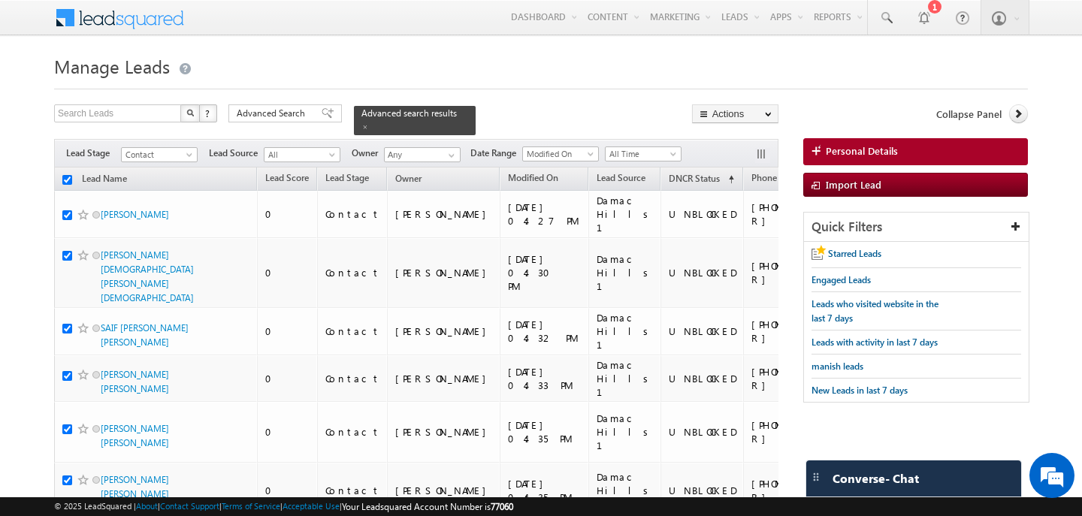
checkbox input "true"
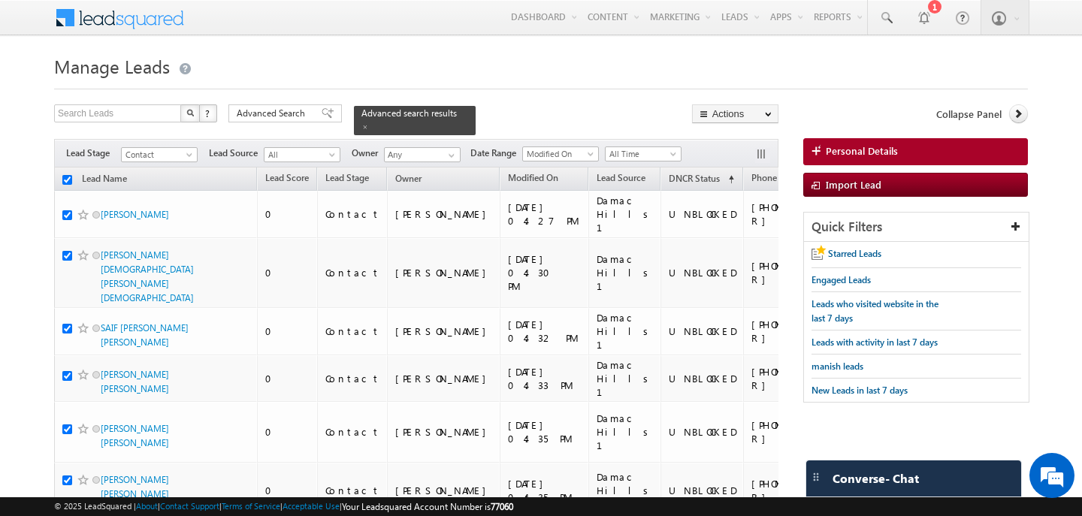
checkbox input "true"
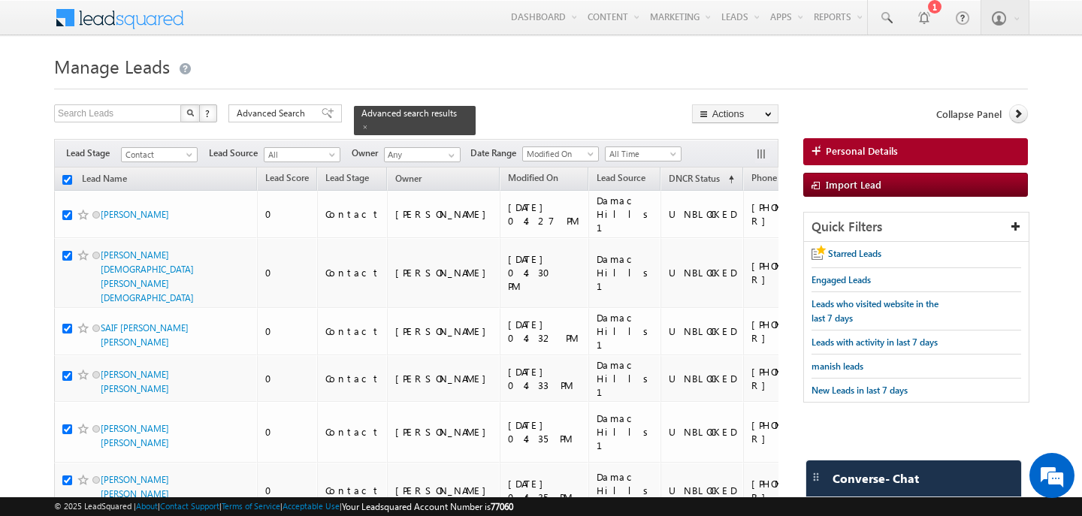
checkbox input "true"
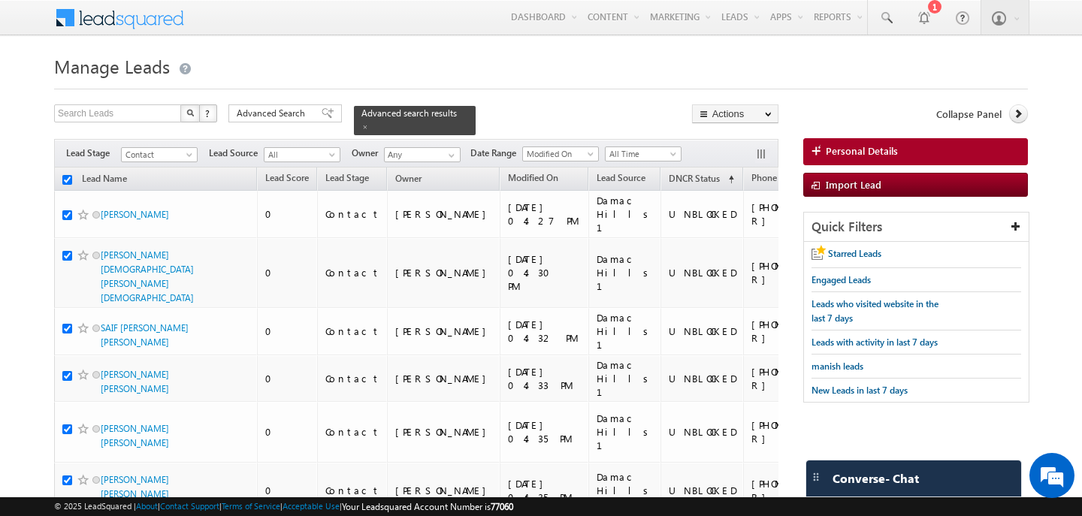
checkbox input "true"
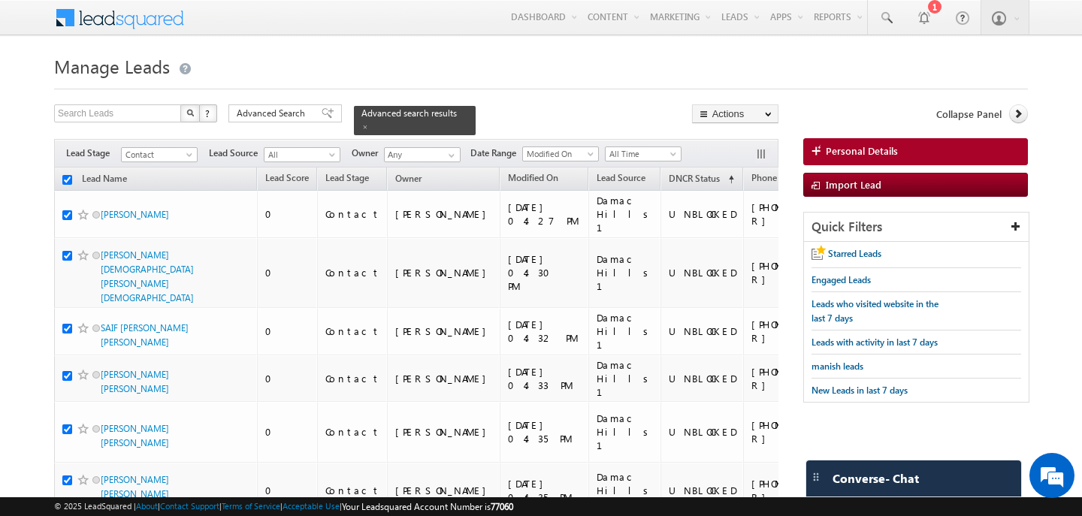
checkbox input "true"
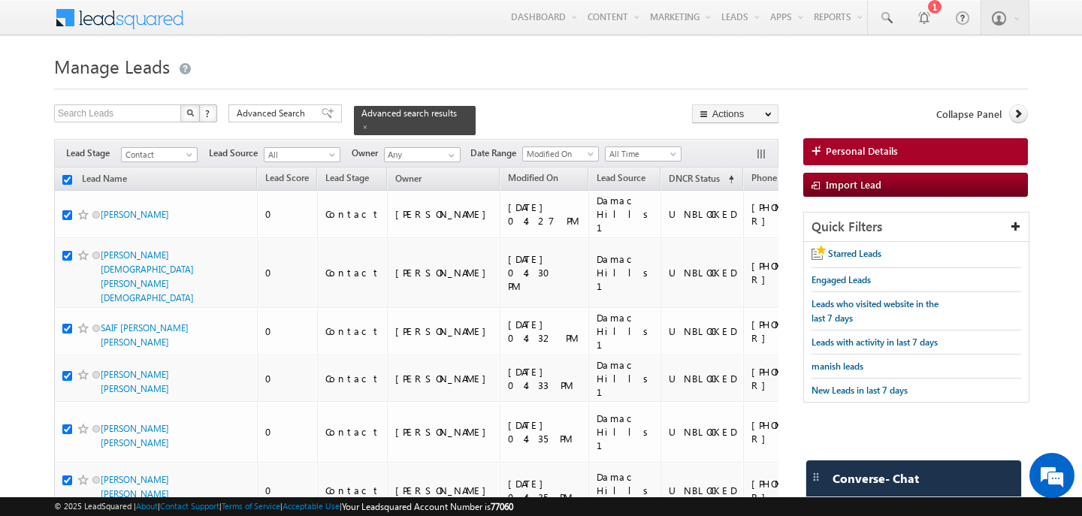
checkbox input "true"
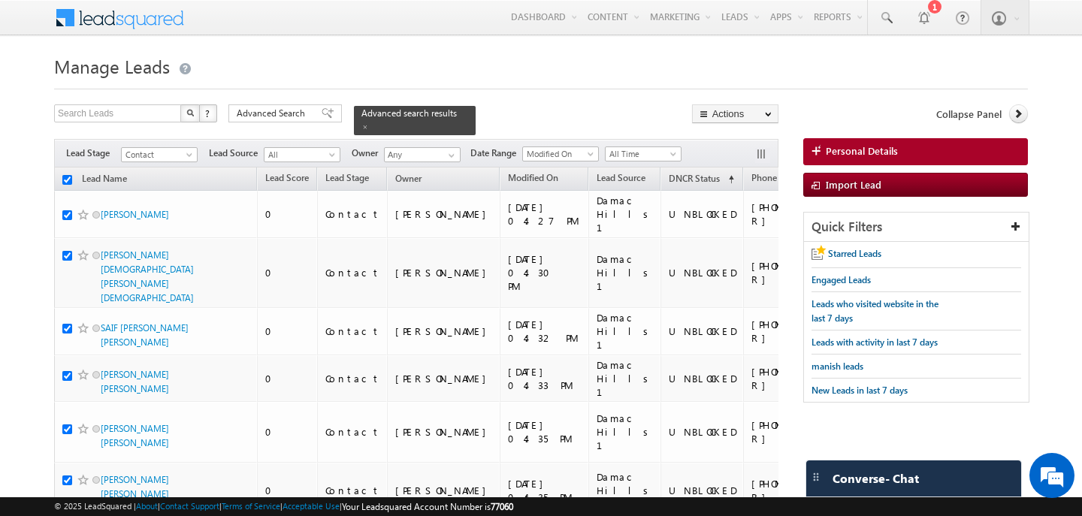
checkbox input "true"
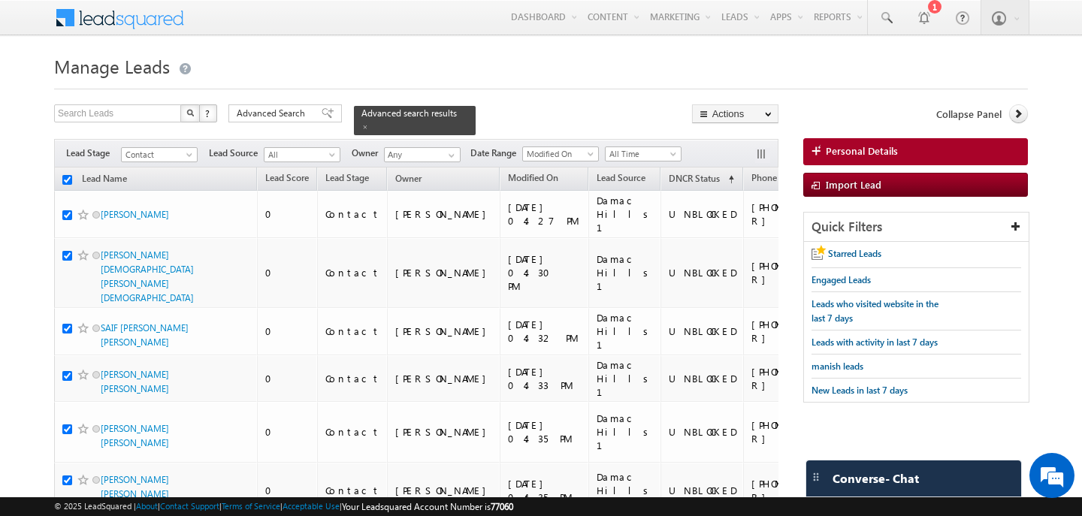
checkbox input "true"
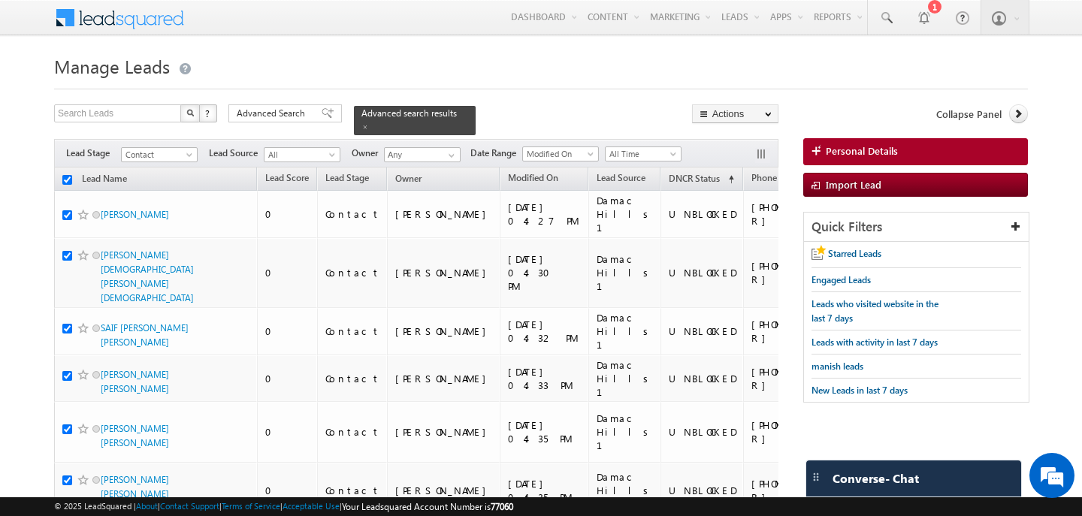
checkbox input "true"
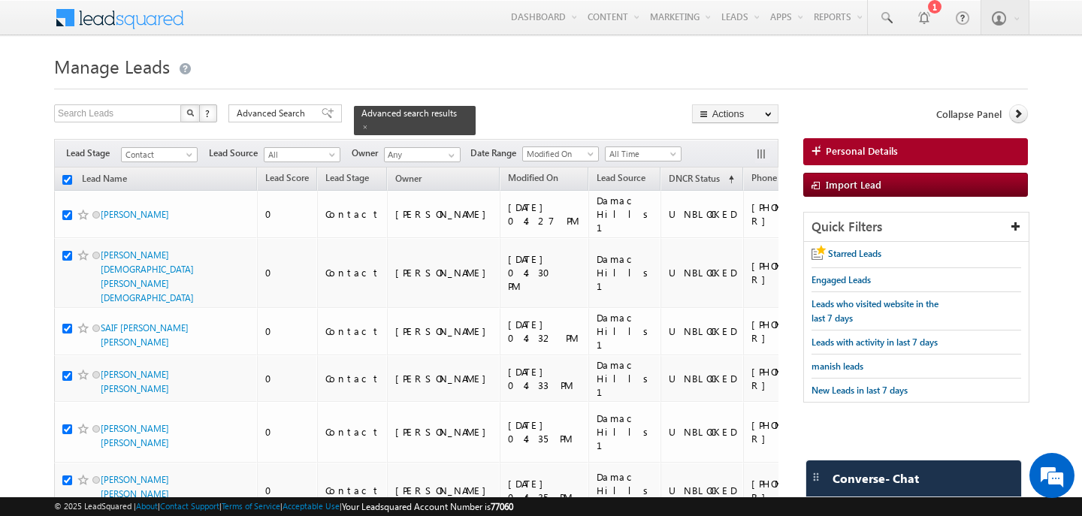
checkbox input "true"
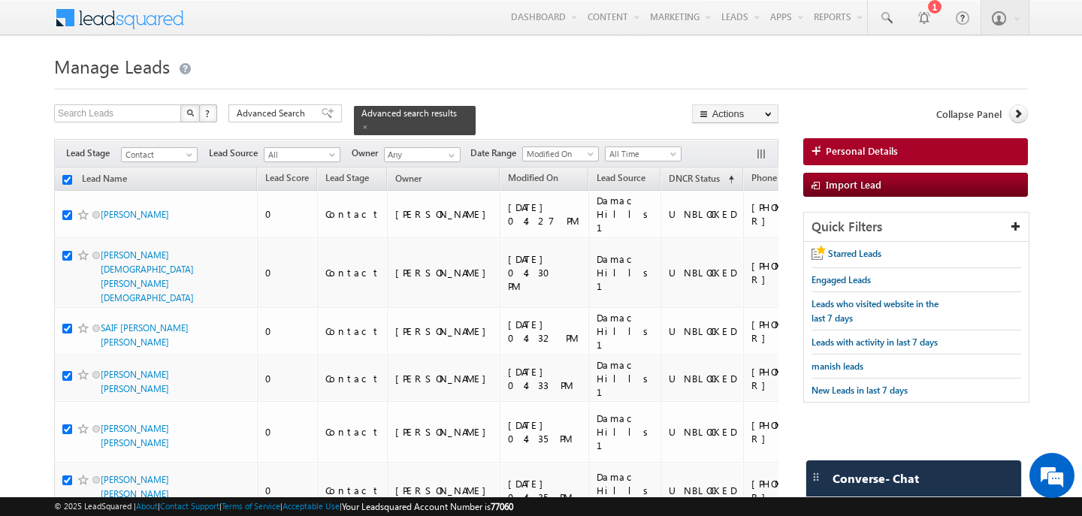
checkbox input "true"
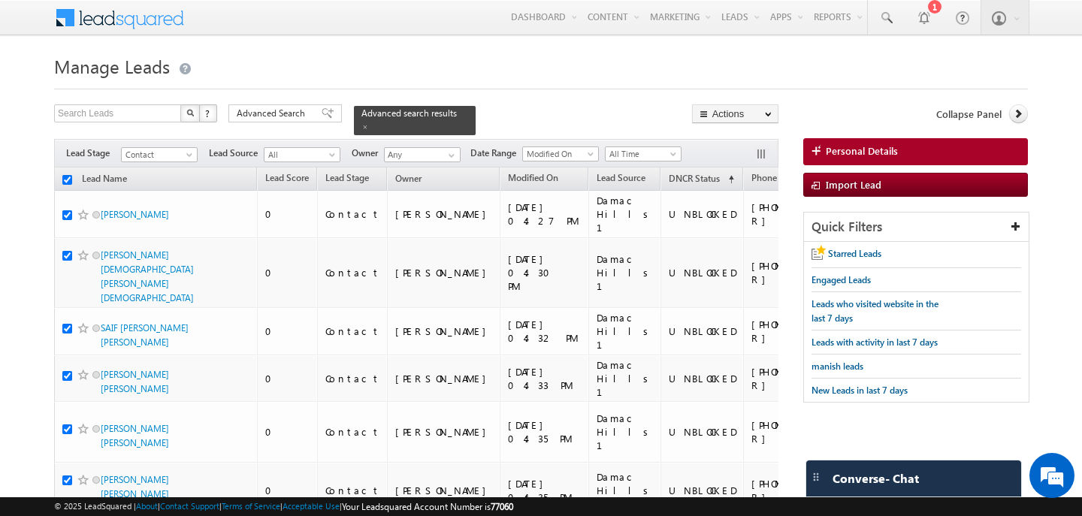
checkbox input "true"
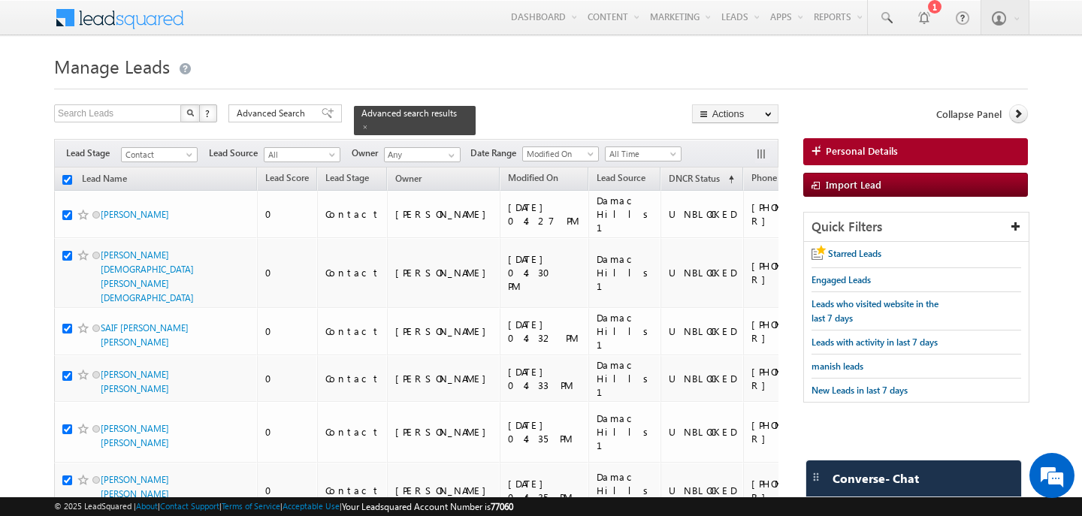
checkbox input "true"
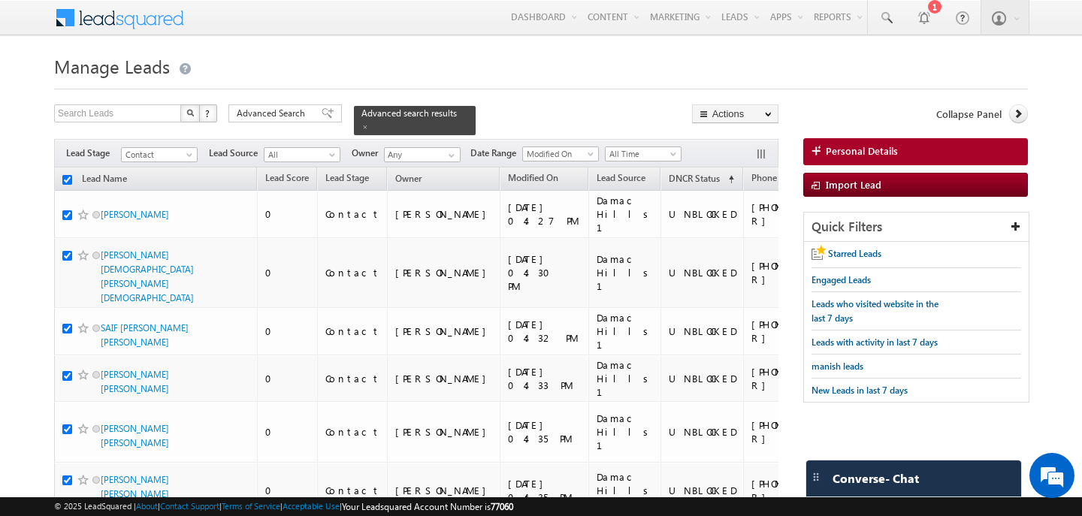
checkbox input "true"
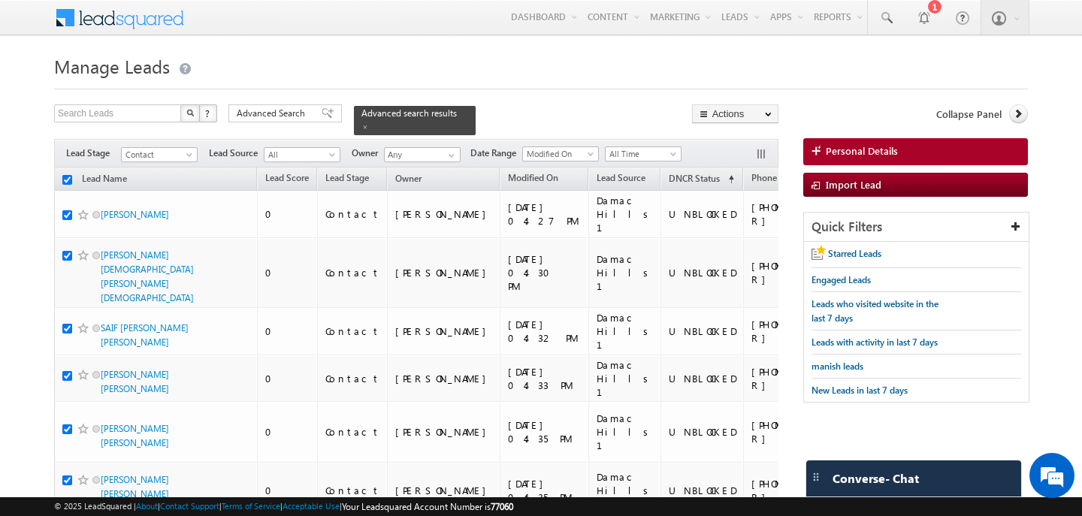
checkbox input "true"
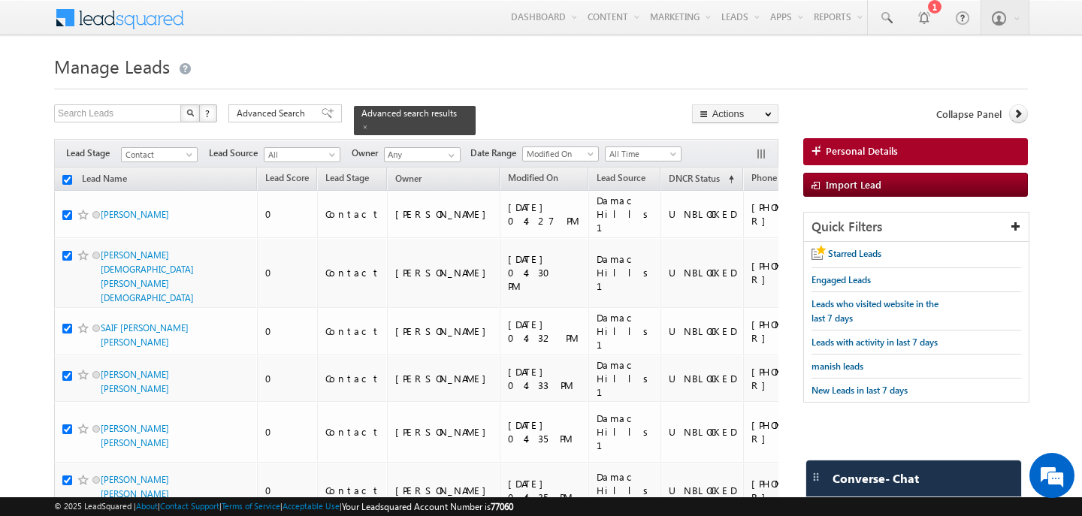
checkbox input "true"
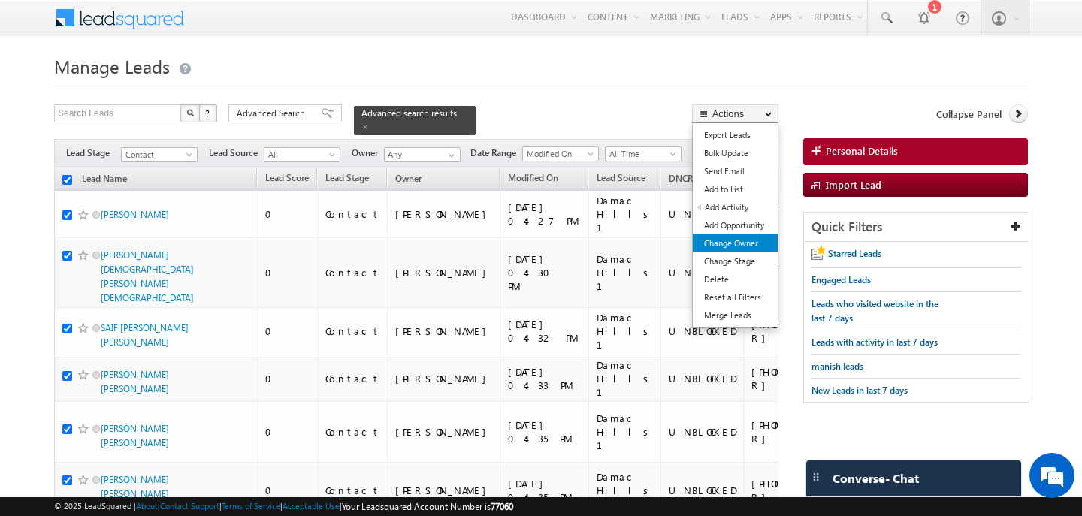
click at [729, 245] on link "Change Owner" at bounding box center [735, 243] width 85 height 18
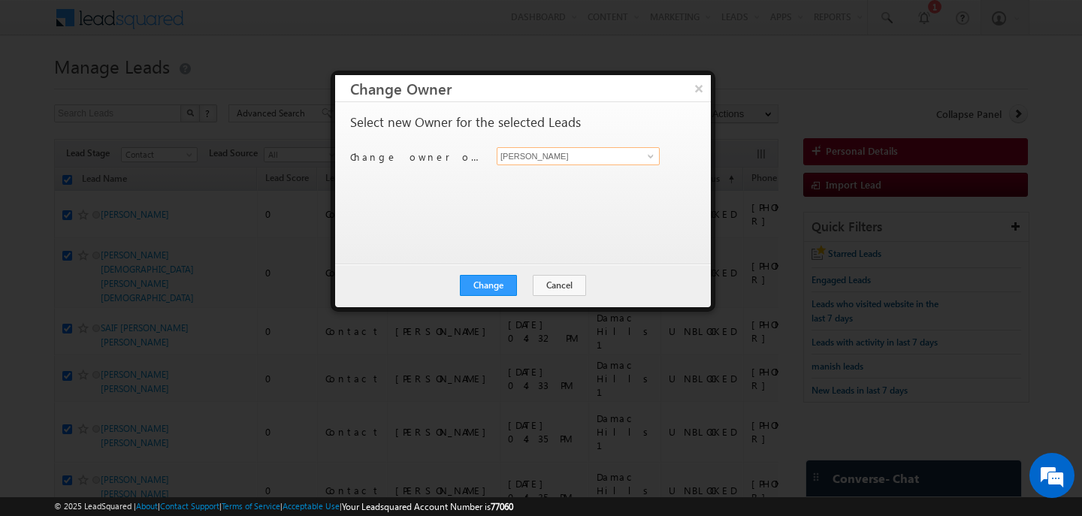
click at [549, 155] on input "[PERSON_NAME]" at bounding box center [578, 156] width 163 height 18
click at [540, 177] on link "[PERSON_NAME] [PERSON_NAME][EMAIL_ADDRESS][PERSON_NAME][DOMAIN_NAME]" at bounding box center [578, 179] width 163 height 29
click at [510, 268] on div "Change Cancel Close" at bounding box center [523, 286] width 376 height 44
click at [510, 271] on div "Change Cancel Close" at bounding box center [523, 286] width 376 height 44
click at [510, 276] on button "Change" at bounding box center [488, 285] width 57 height 21
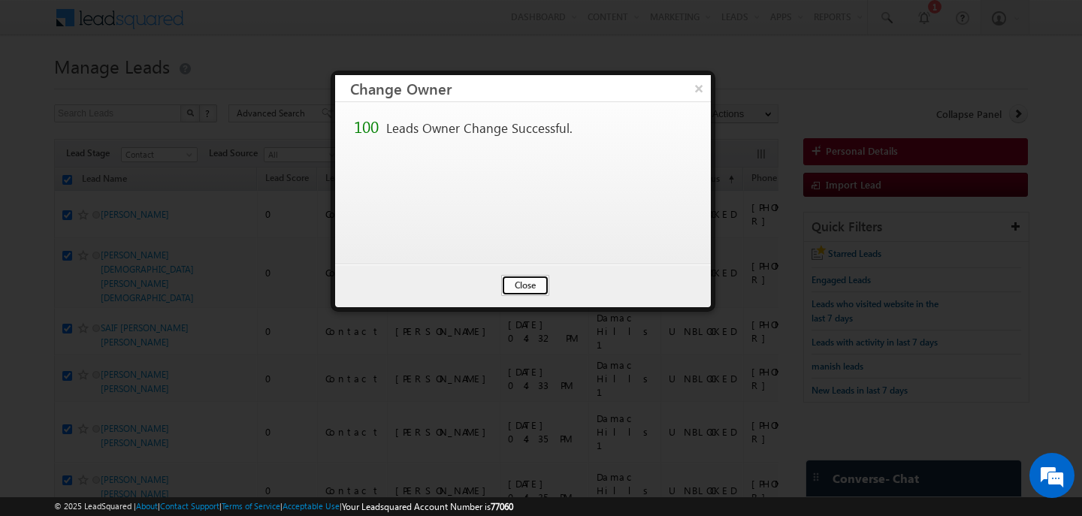
click at [518, 277] on button "Close" at bounding box center [525, 285] width 48 height 21
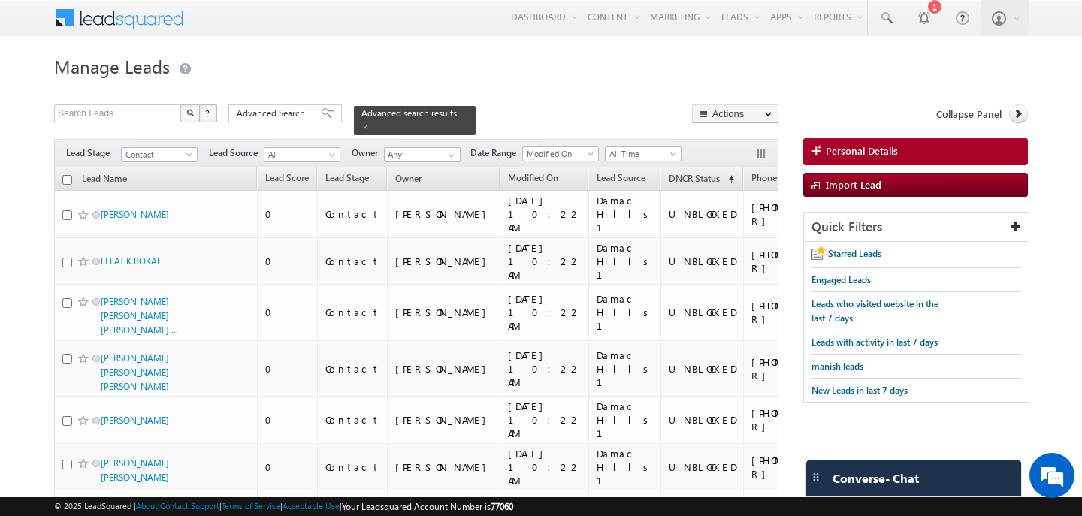
click at [68, 181] on input "checkbox" at bounding box center [67, 180] width 10 height 10
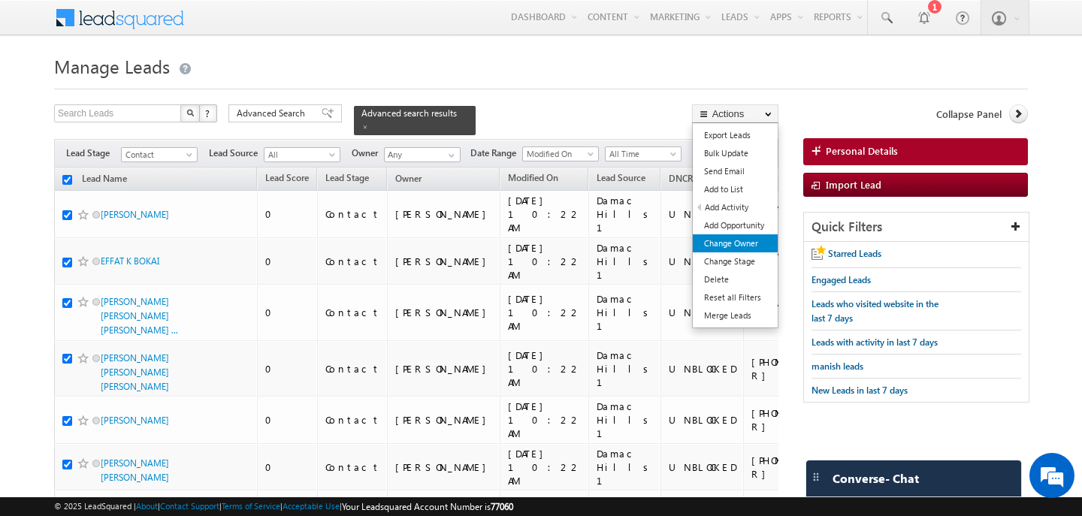
click at [756, 244] on link "Change Owner" at bounding box center [735, 243] width 85 height 18
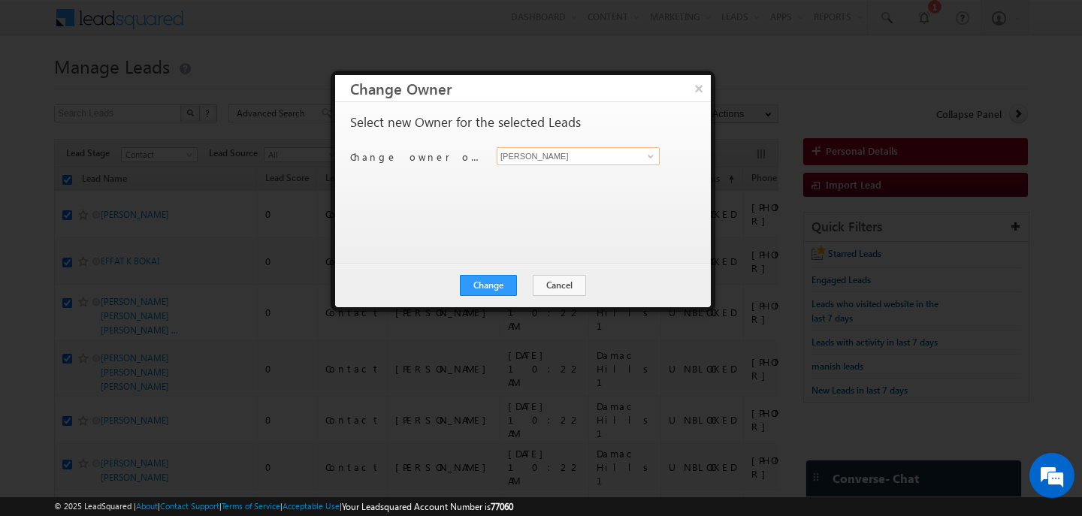
click at [518, 162] on input "[PERSON_NAME]" at bounding box center [578, 156] width 163 height 18
click at [526, 181] on span "[EMAIL_ADDRESS][PERSON_NAME][DOMAIN_NAME]" at bounding box center [570, 185] width 135 height 11
click at [506, 281] on button "Change" at bounding box center [488, 285] width 57 height 21
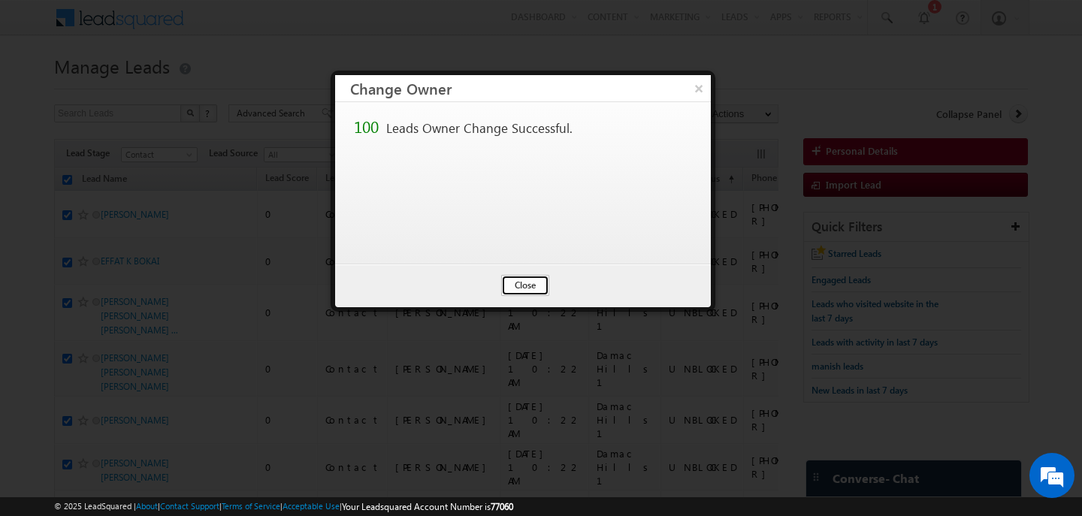
click at [511, 281] on button "Close" at bounding box center [525, 285] width 48 height 21
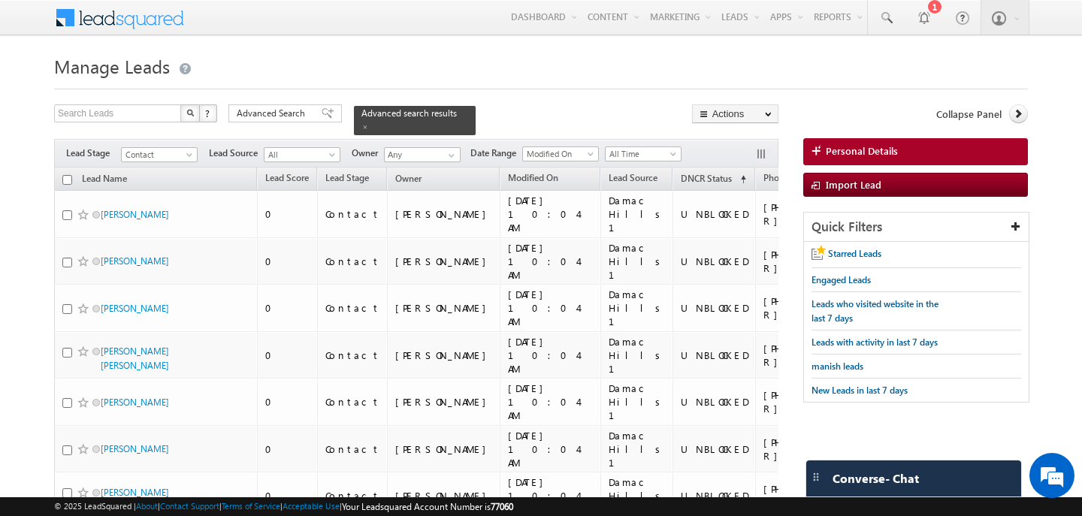
click at [66, 178] on input "checkbox" at bounding box center [67, 180] width 10 height 10
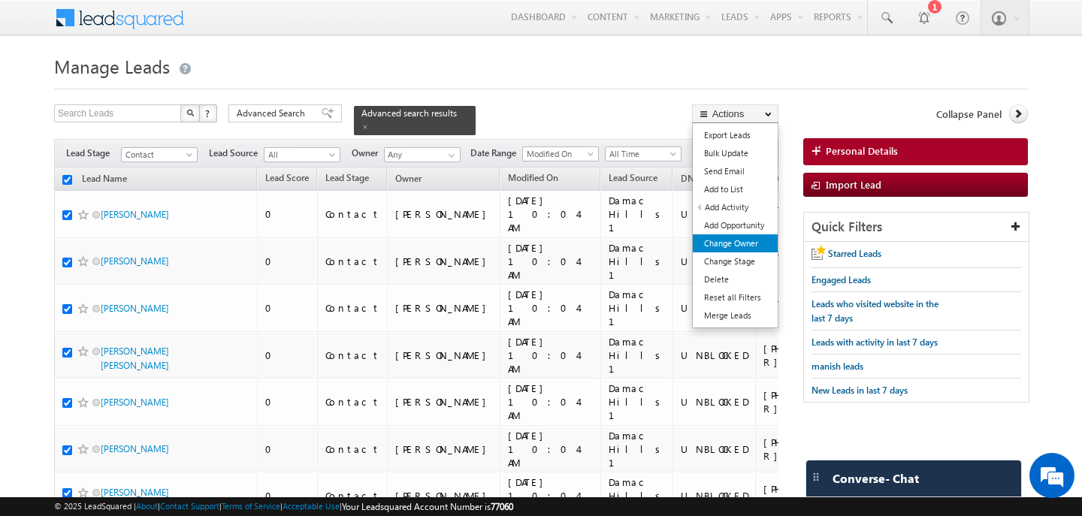
click at [706, 237] on link "Change Owner" at bounding box center [735, 243] width 85 height 18
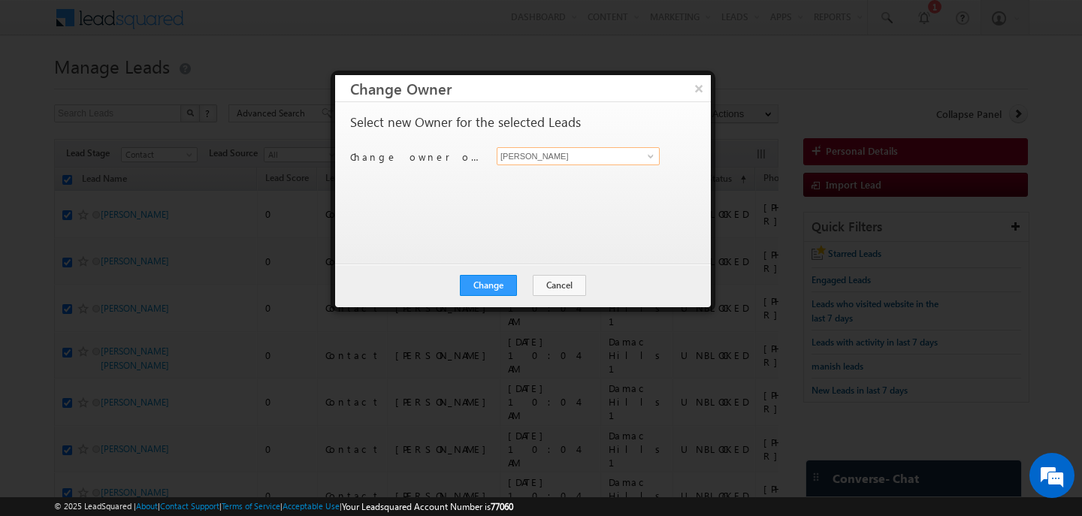
click at [521, 159] on input "[PERSON_NAME]" at bounding box center [578, 156] width 163 height 18
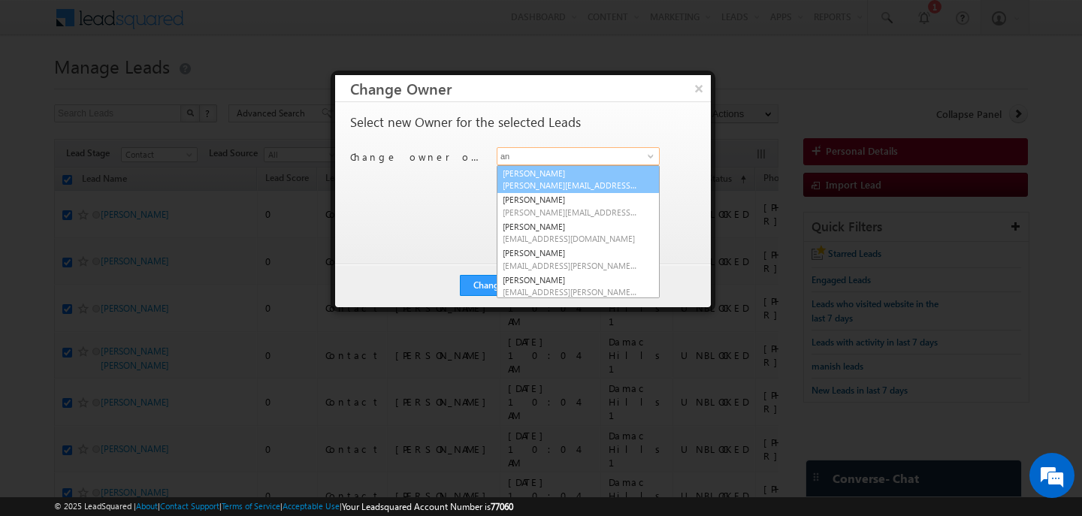
click at [526, 179] on link "[PERSON_NAME] [PERSON_NAME][EMAIL_ADDRESS][DOMAIN_NAME]" at bounding box center [578, 179] width 163 height 29
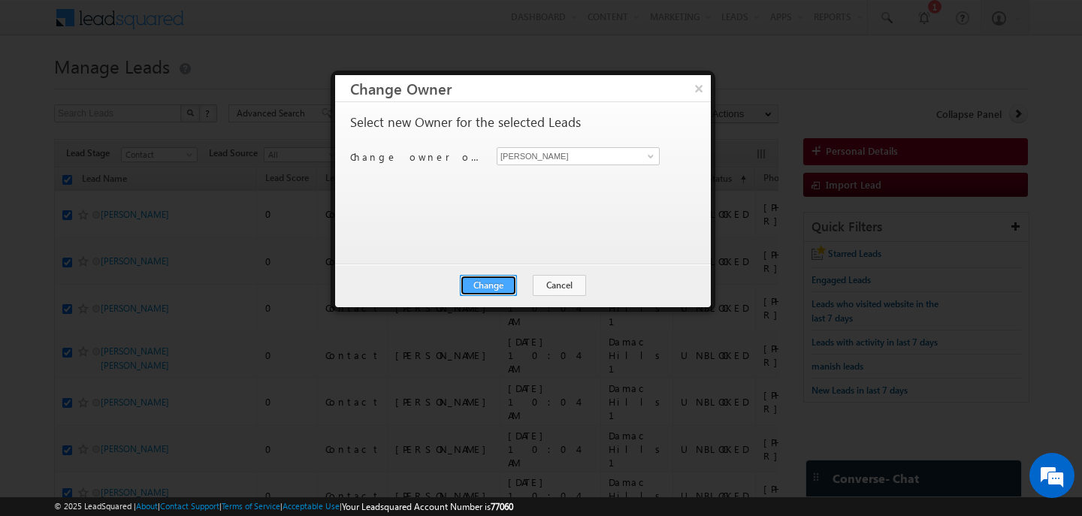
click at [491, 285] on button "Change" at bounding box center [488, 285] width 57 height 21
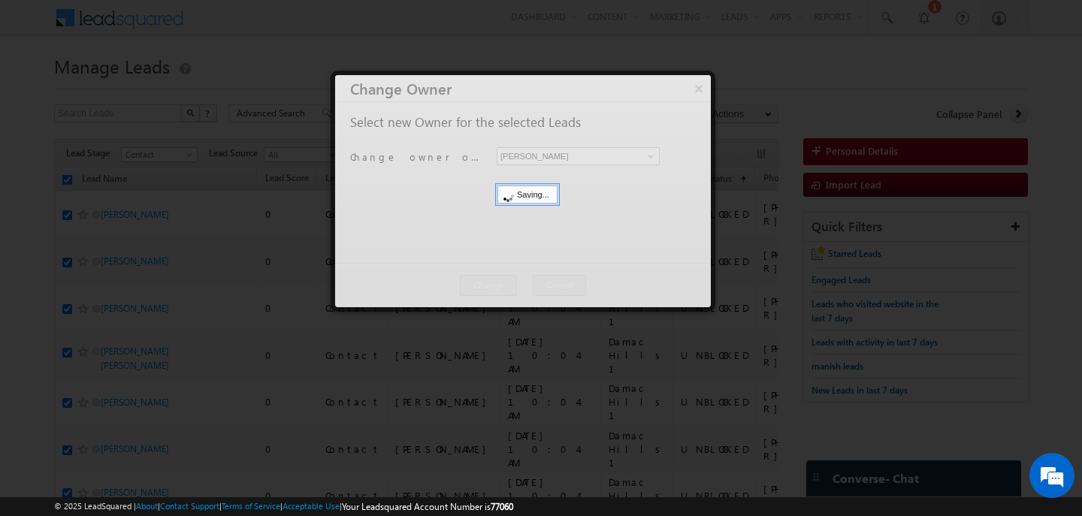
click at [515, 283] on div at bounding box center [523, 191] width 376 height 232
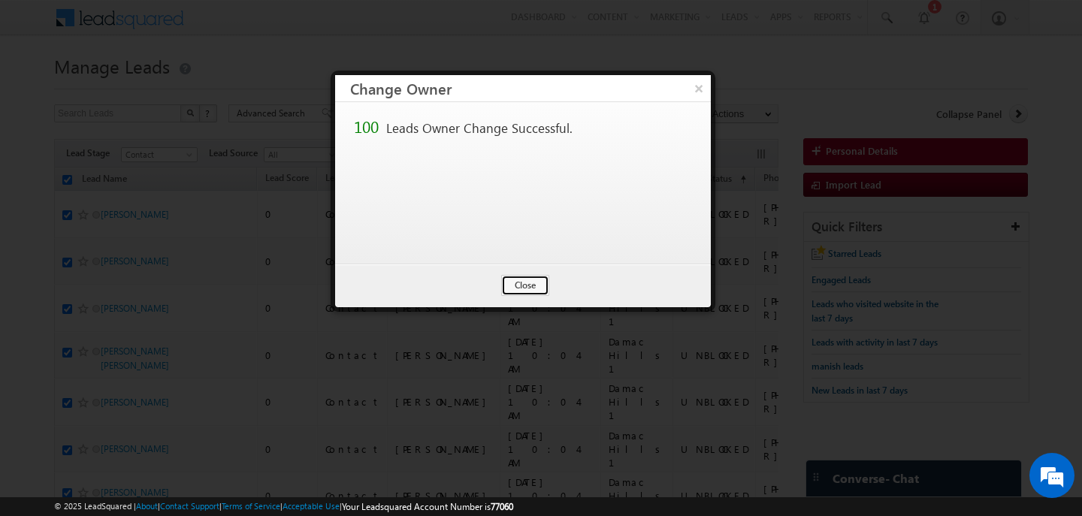
click at [515, 283] on button "Close" at bounding box center [525, 285] width 48 height 21
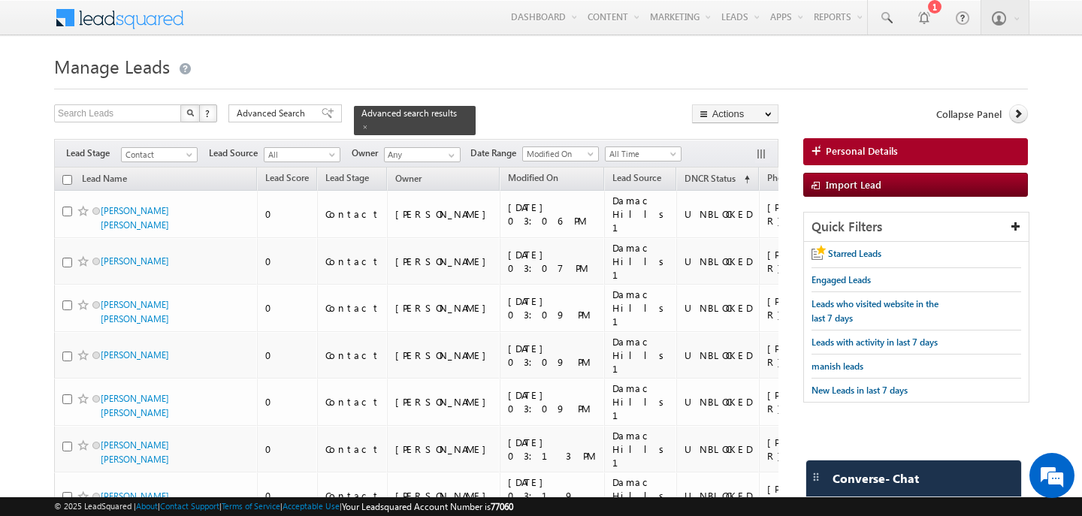
click at [68, 177] on input "checkbox" at bounding box center [67, 180] width 10 height 10
checkbox input "true"
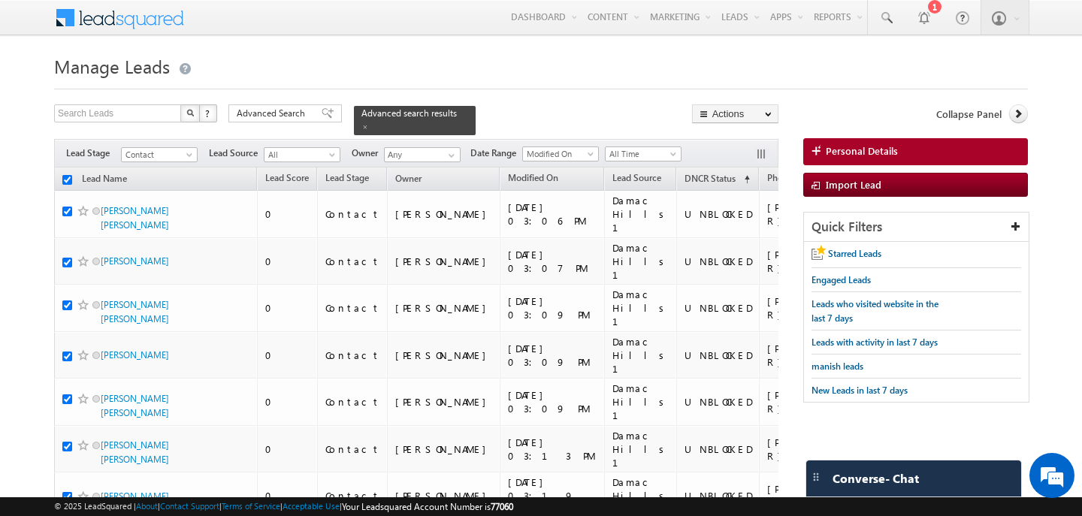
checkbox input "true"
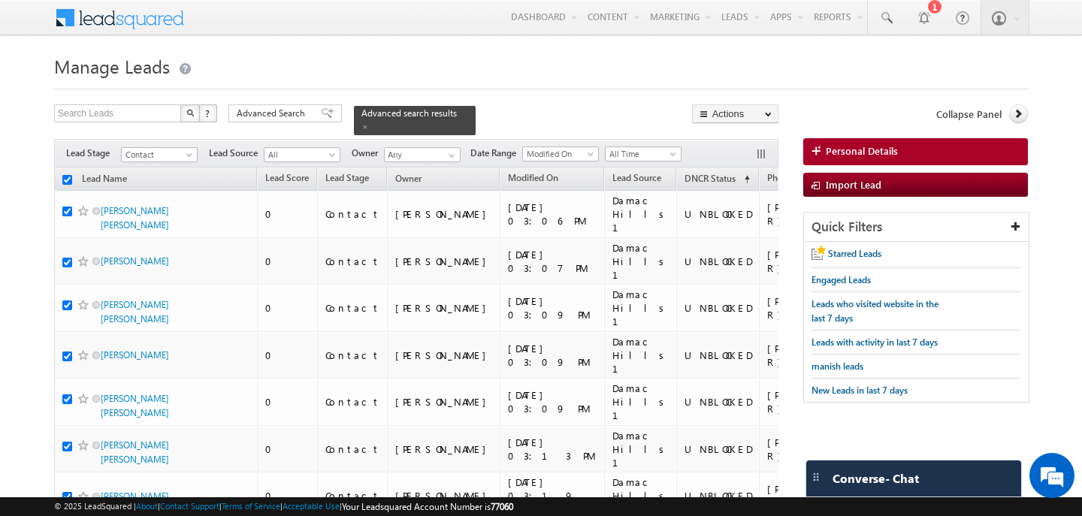
checkbox input "true"
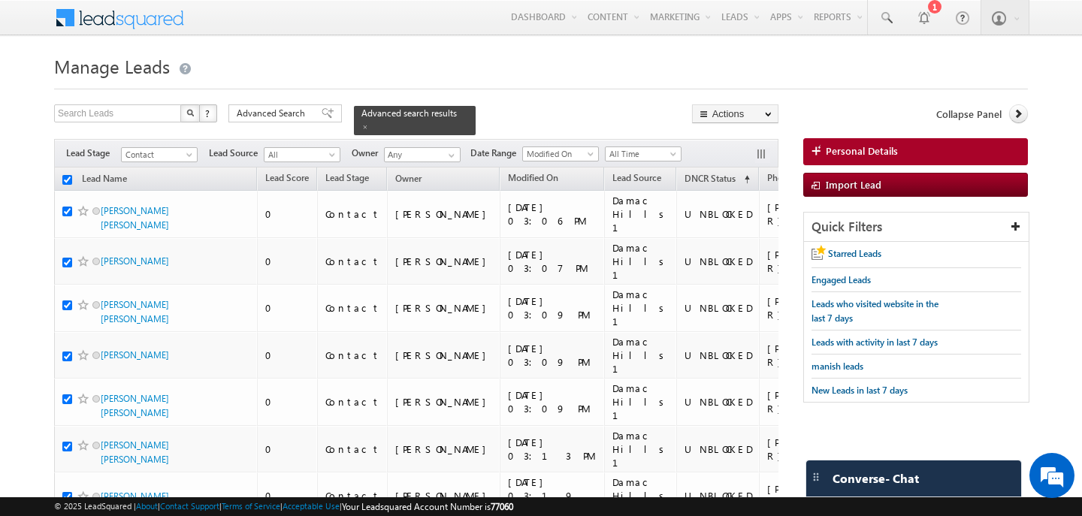
checkbox input "true"
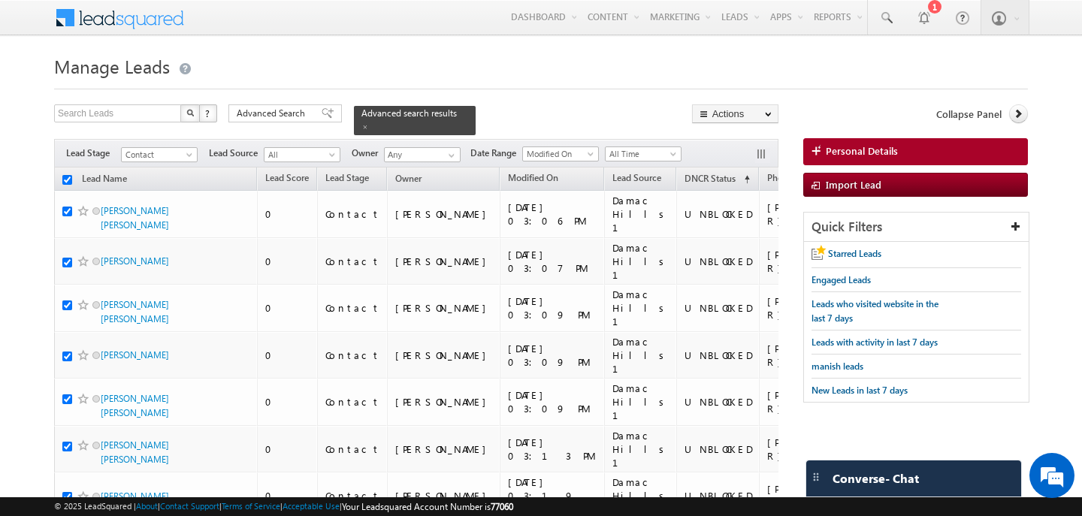
checkbox input "true"
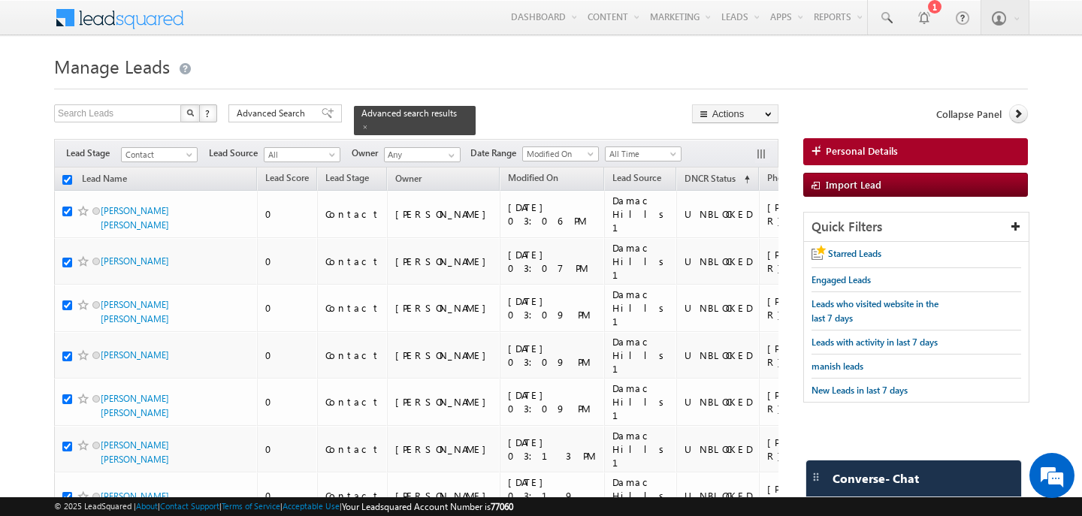
checkbox input "true"
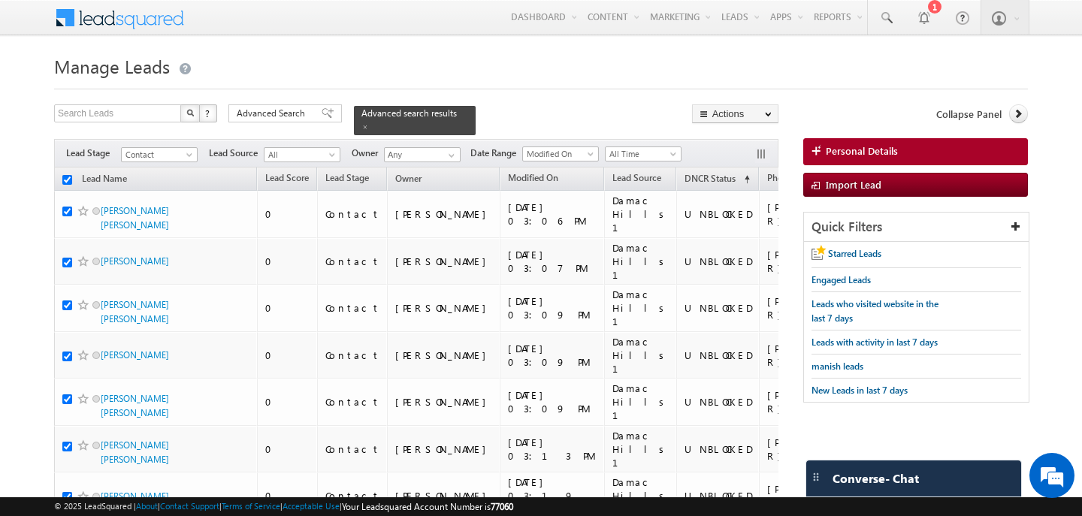
checkbox input "true"
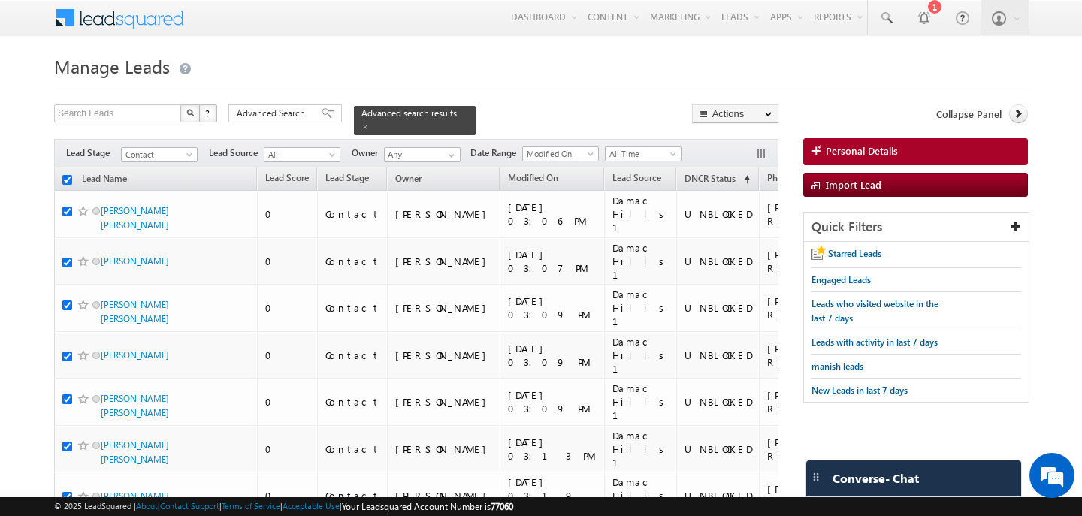
checkbox input "true"
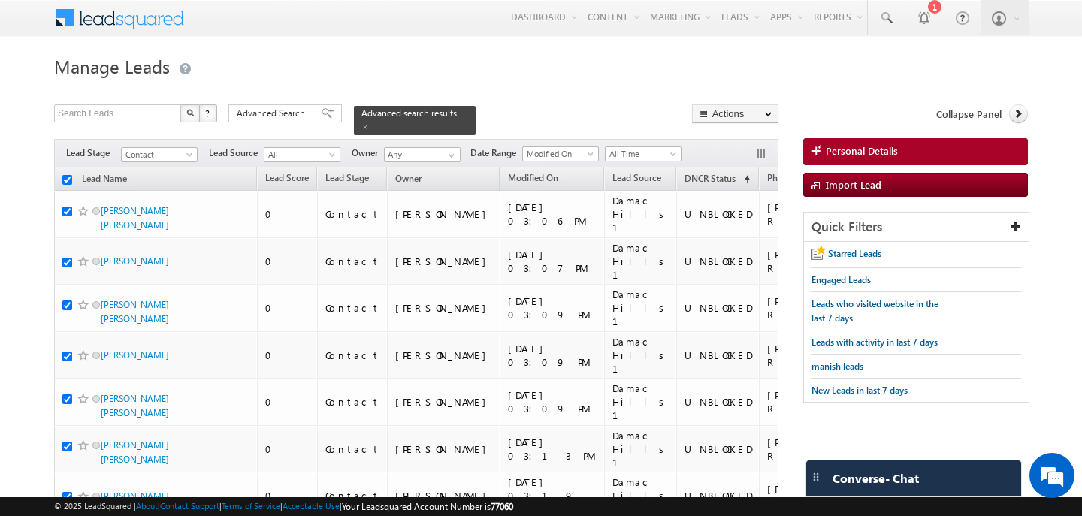
checkbox input "true"
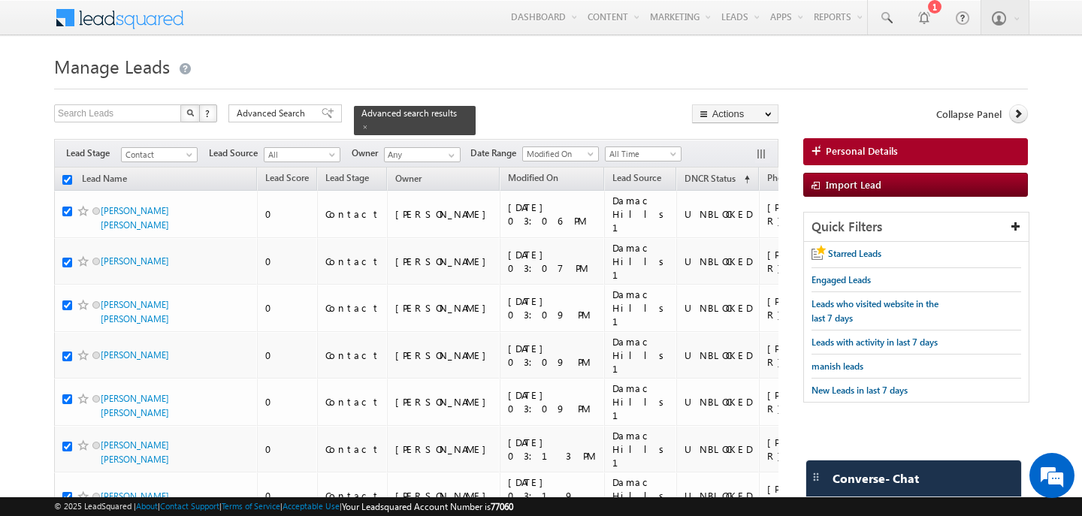
checkbox input "true"
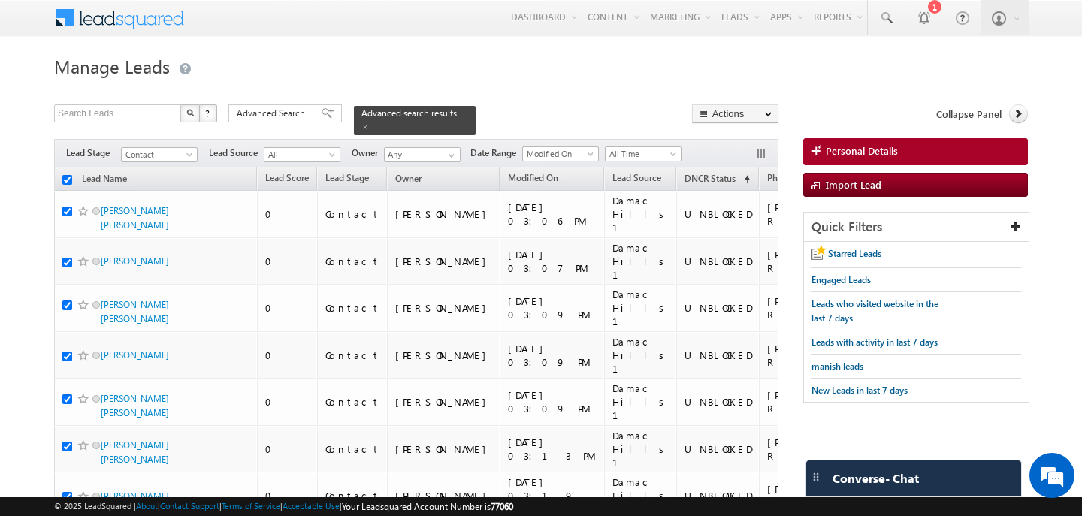
checkbox input "true"
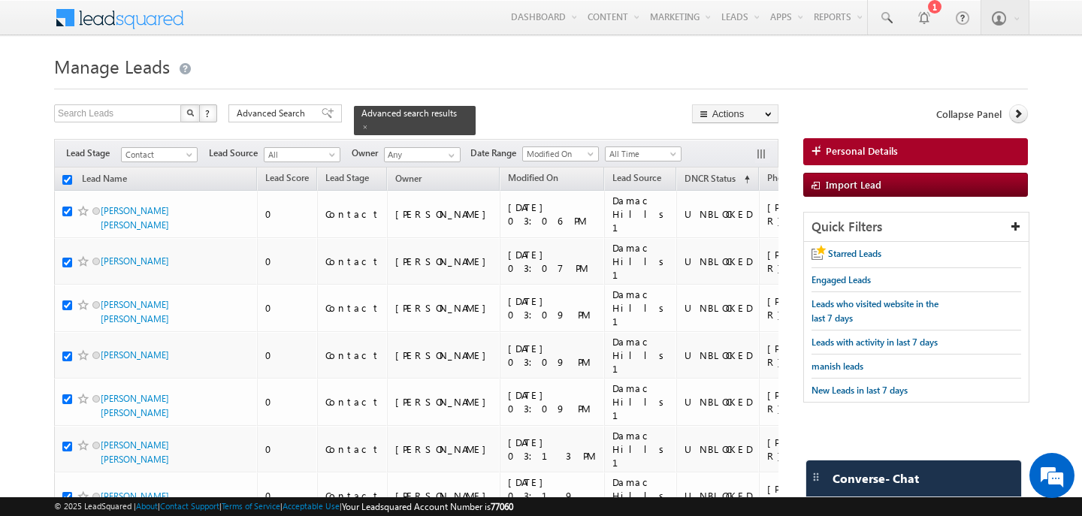
checkbox input "true"
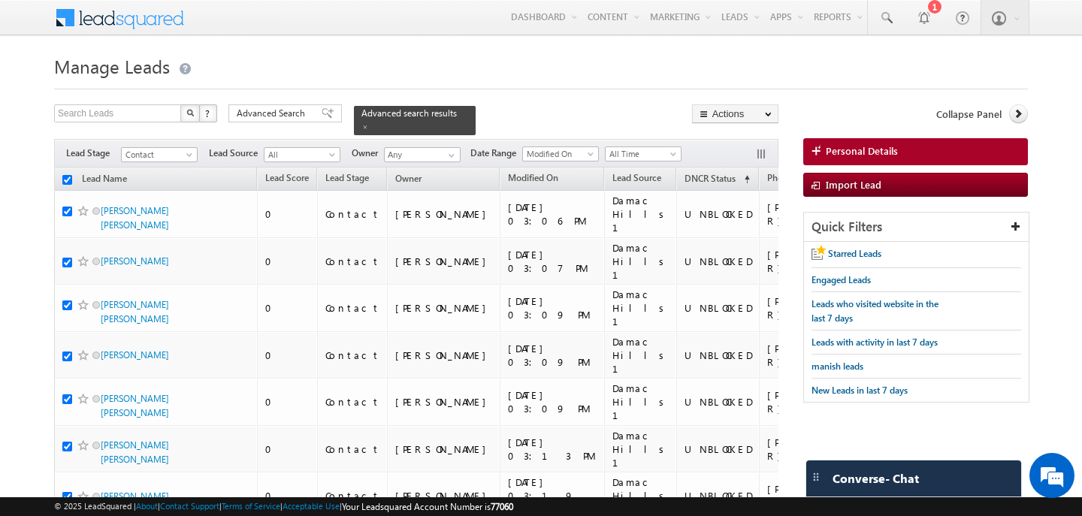
checkbox input "true"
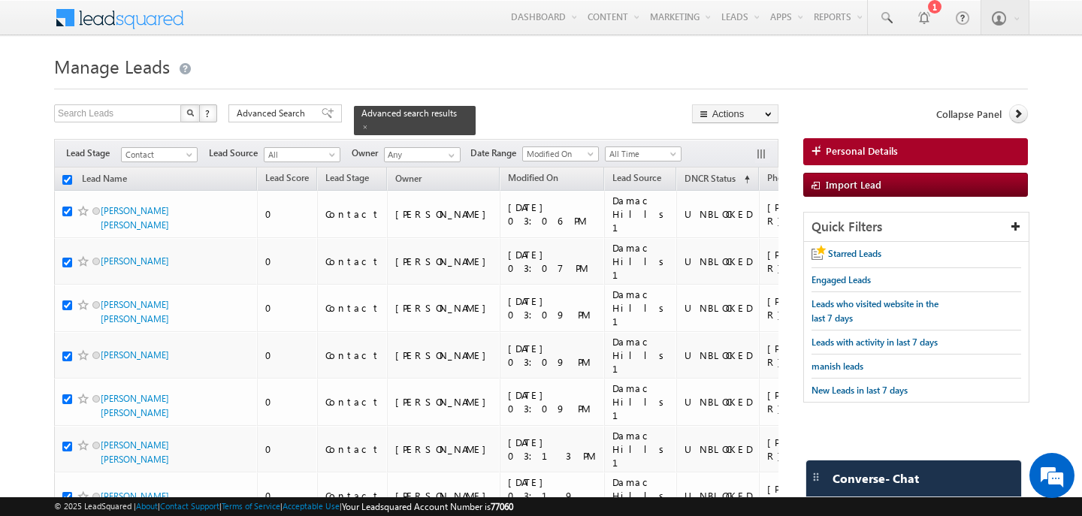
checkbox input "true"
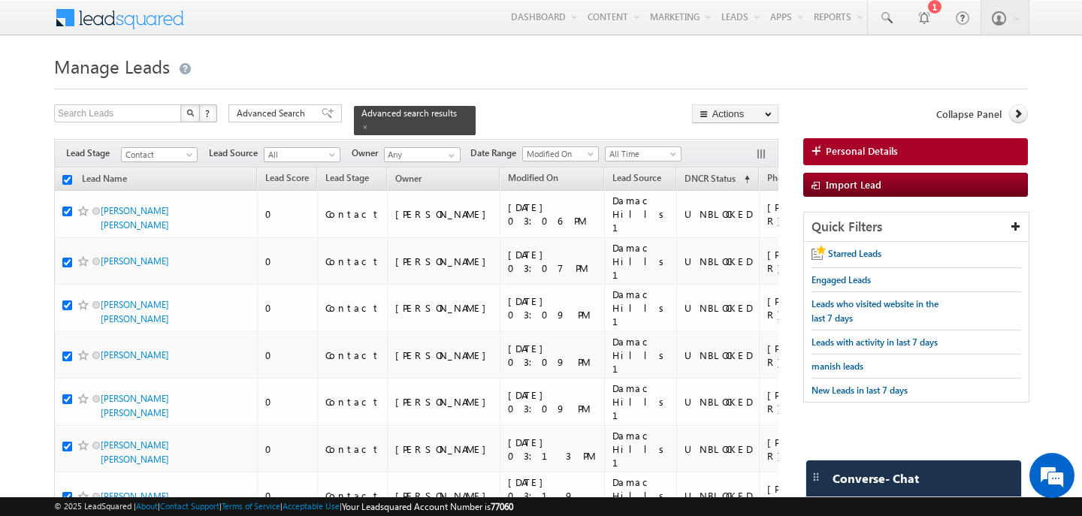
checkbox input "true"
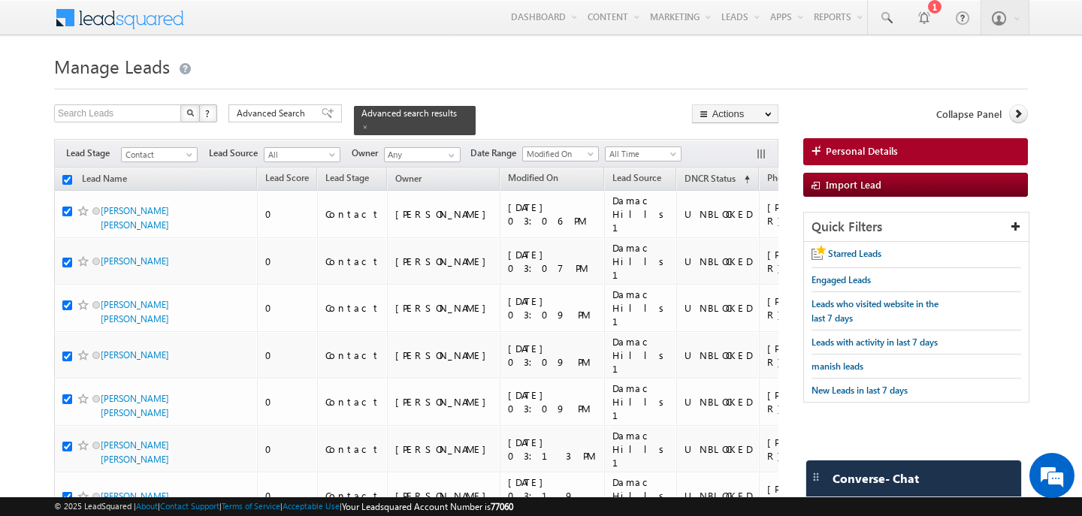
checkbox input "true"
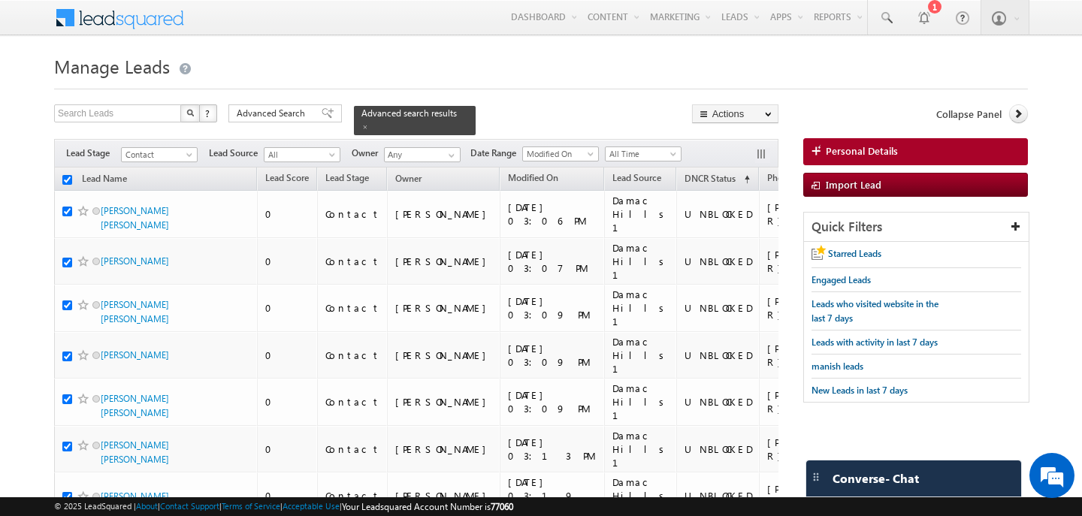
checkbox input "true"
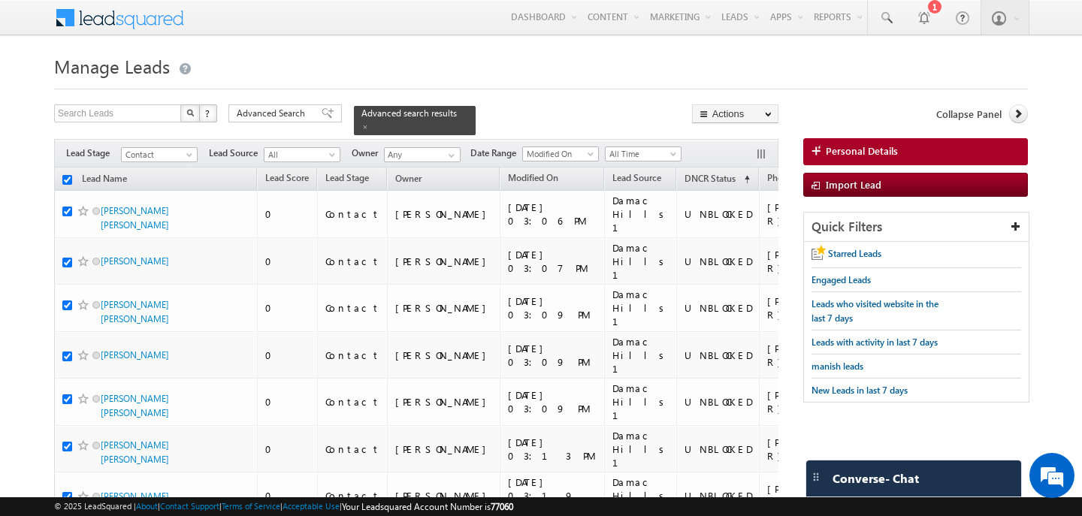
checkbox input "true"
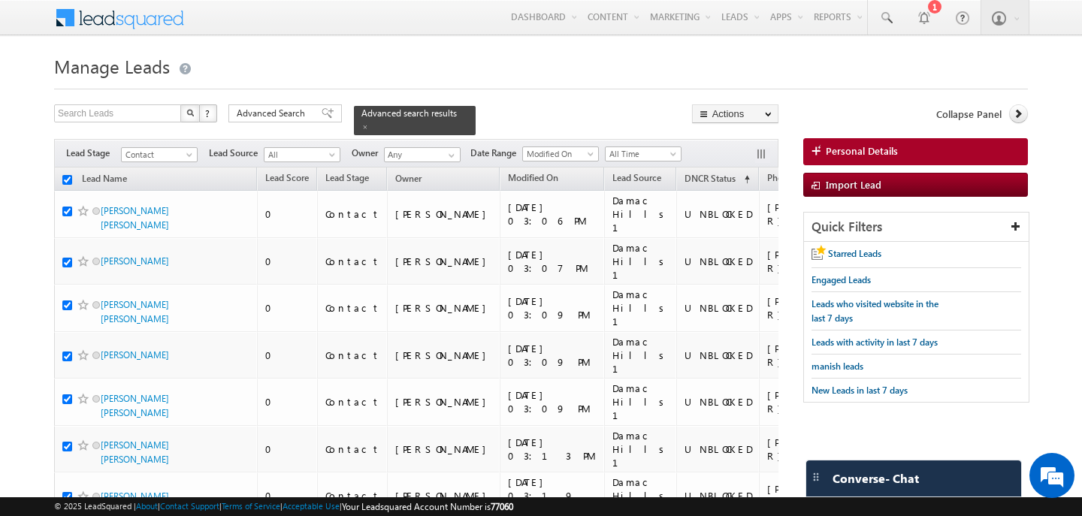
checkbox input "true"
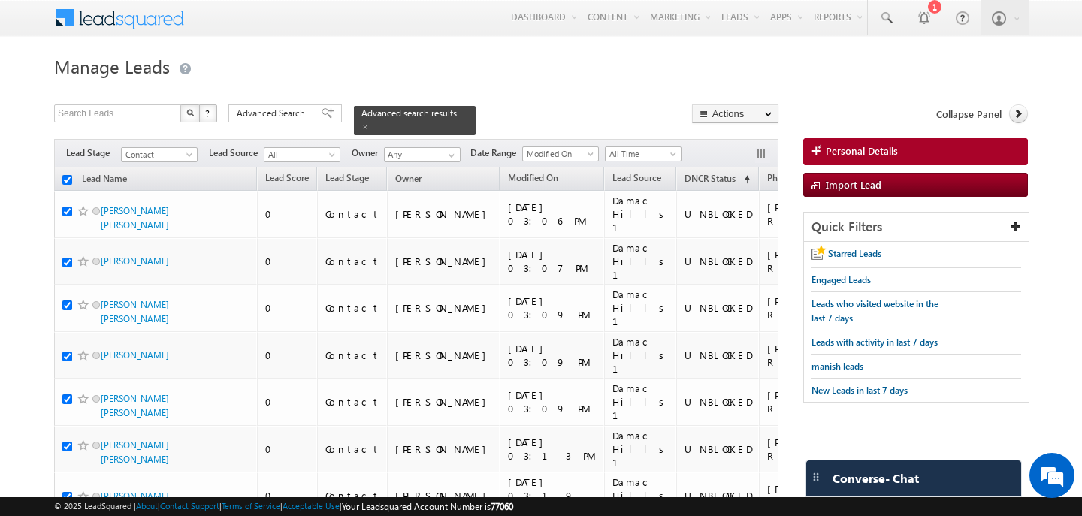
checkbox input "true"
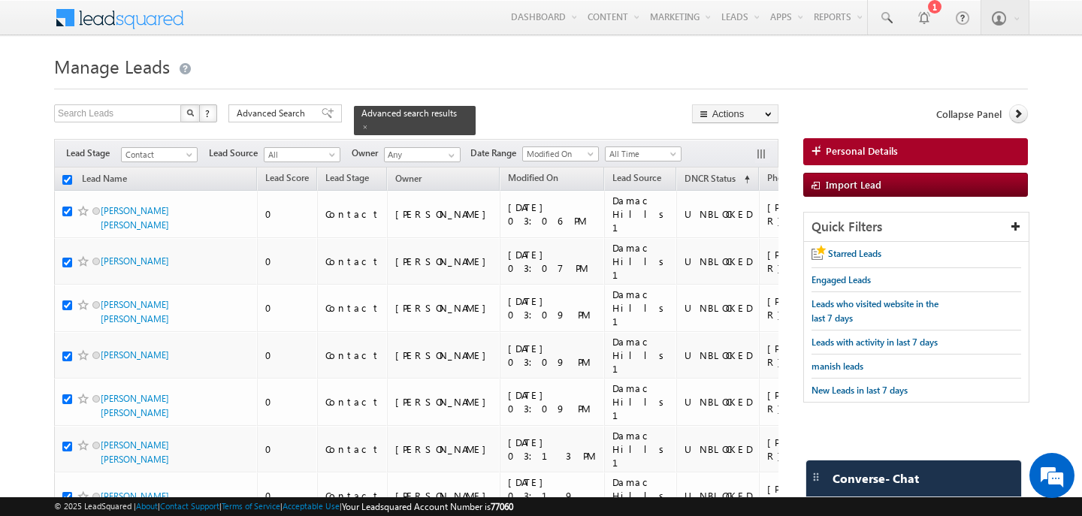
checkbox input "true"
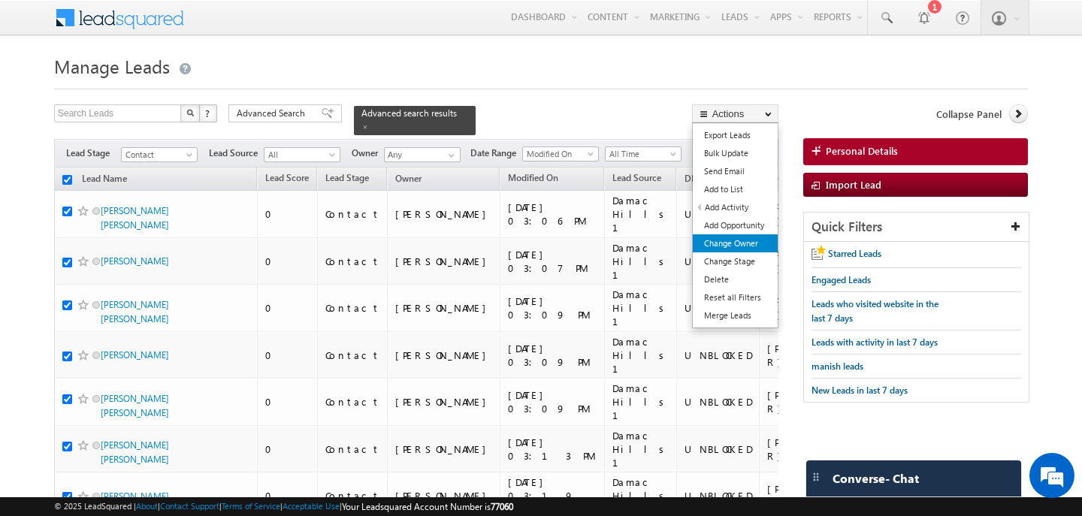
click at [736, 240] on link "Change Owner" at bounding box center [735, 243] width 85 height 18
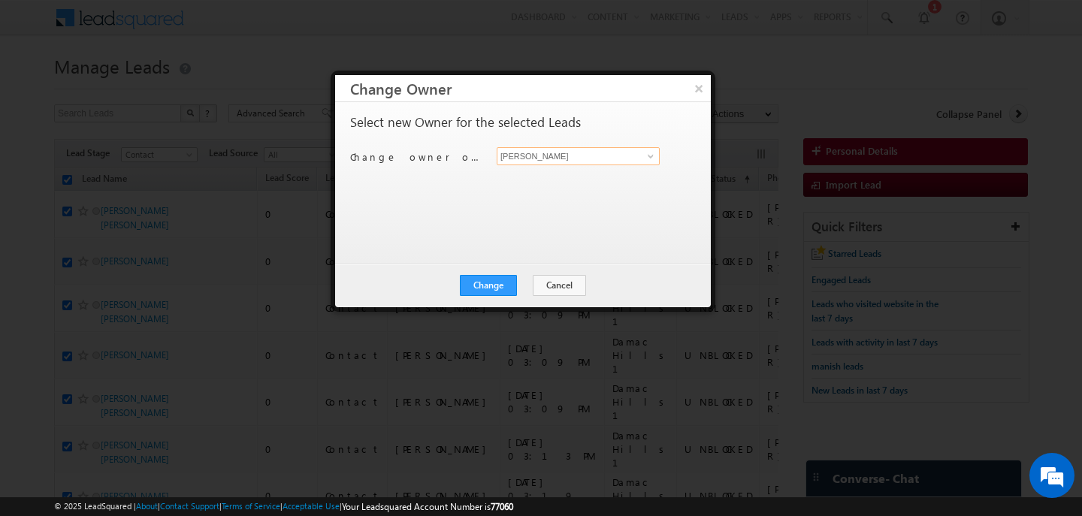
click at [534, 156] on input "[PERSON_NAME]" at bounding box center [578, 156] width 163 height 18
click at [544, 177] on link "Nilesh Kalal nilesh.kalal@indglobal.ae" at bounding box center [578, 179] width 163 height 29
type input "[PERSON_NAME]"
click at [512, 279] on button "Change" at bounding box center [488, 285] width 57 height 21
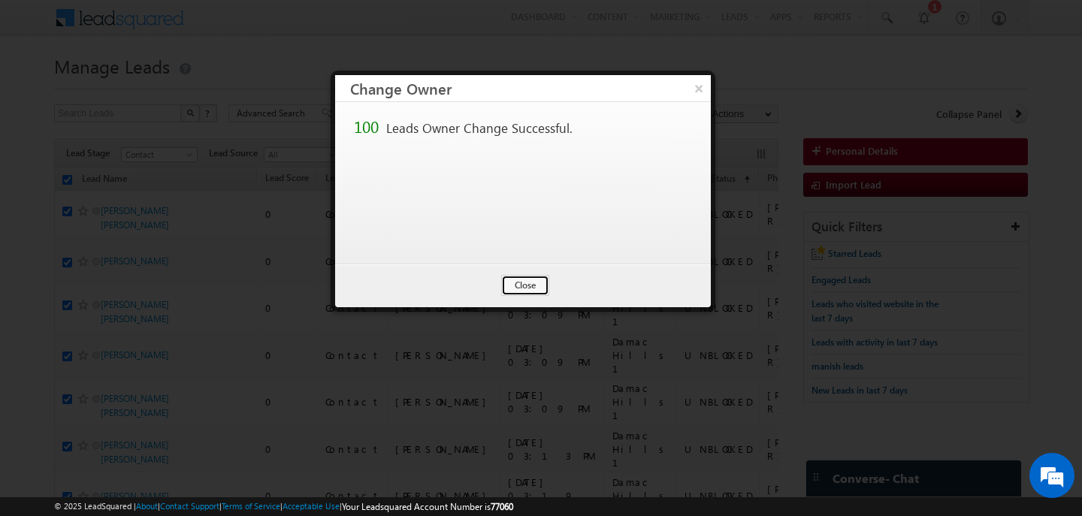
click at [512, 279] on button "Close" at bounding box center [525, 285] width 48 height 21
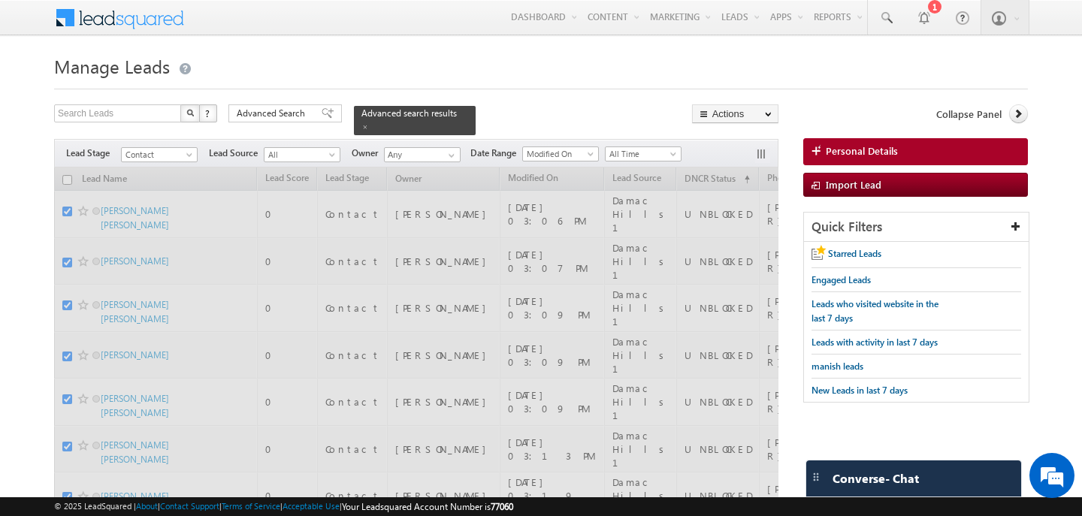
checkbox input "false"
